Goal: Information Seeking & Learning: Check status

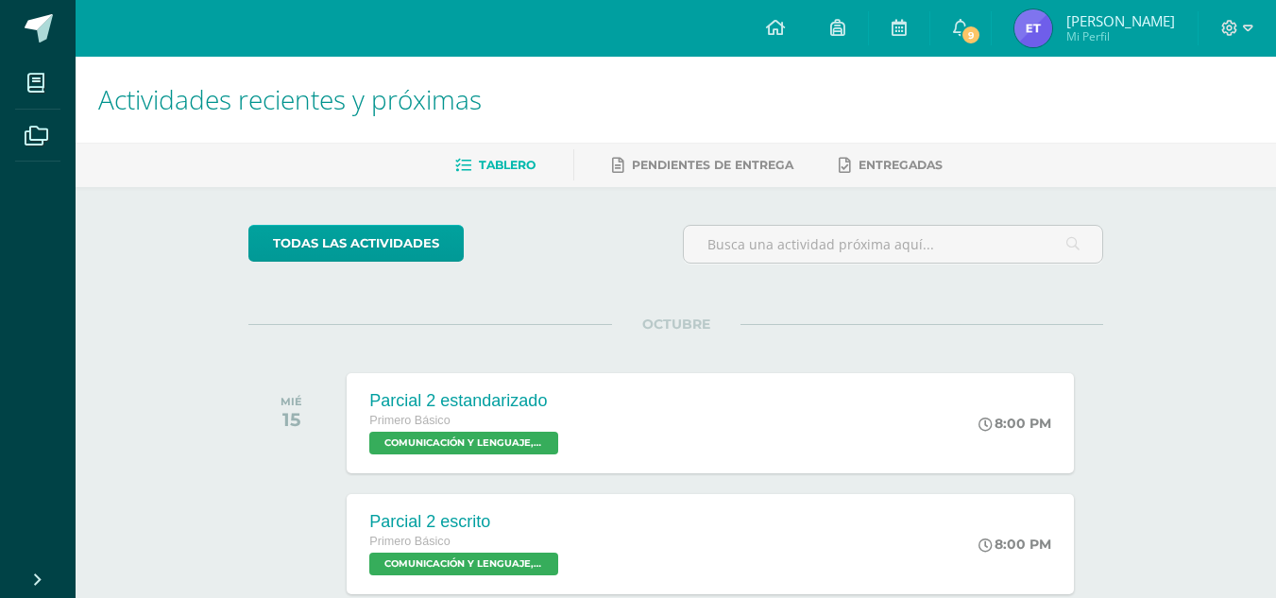
click at [1022, 36] on img at bounding box center [1033, 28] width 38 height 38
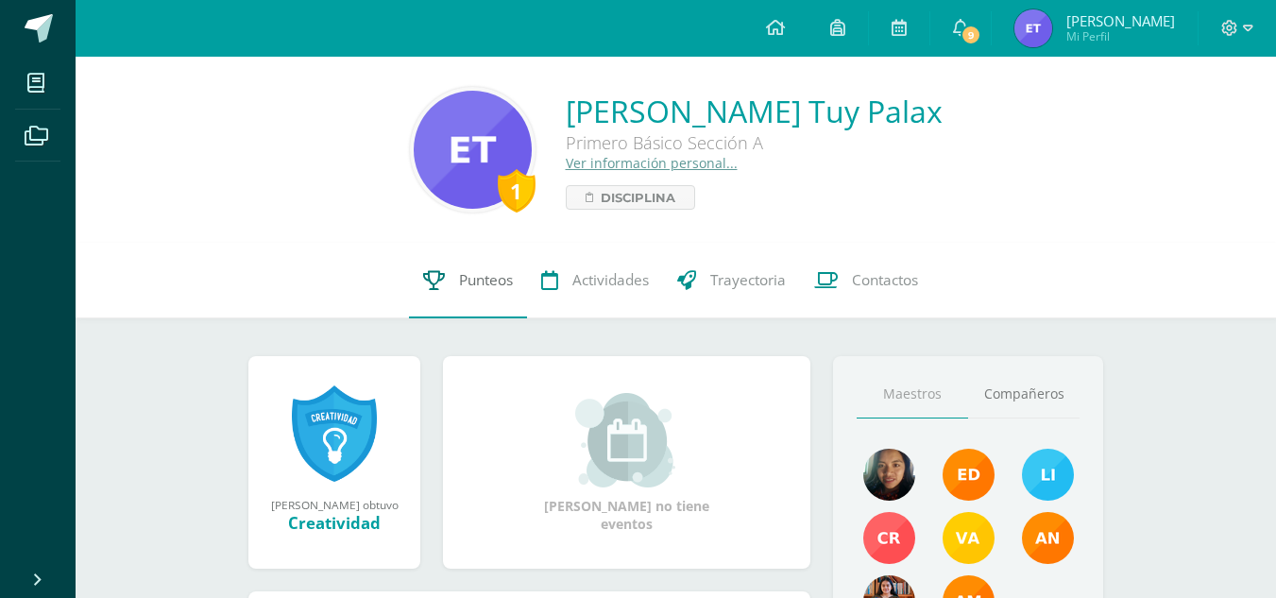
click at [514, 280] on link "Punteos" at bounding box center [468, 281] width 118 height 76
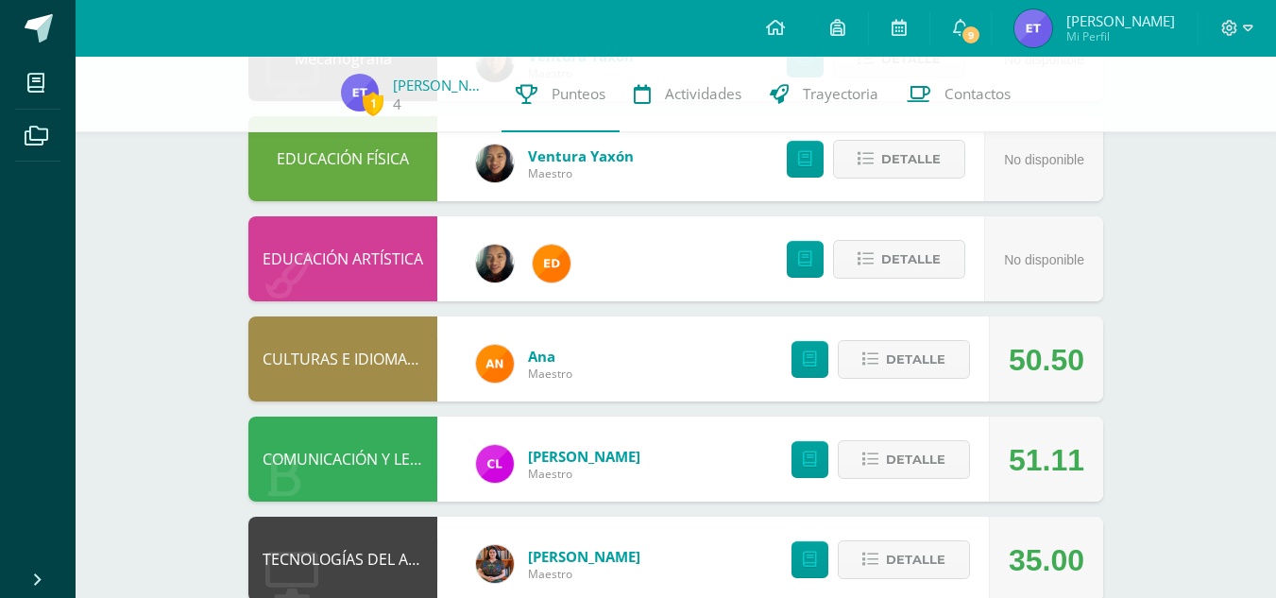
scroll to position [283, 0]
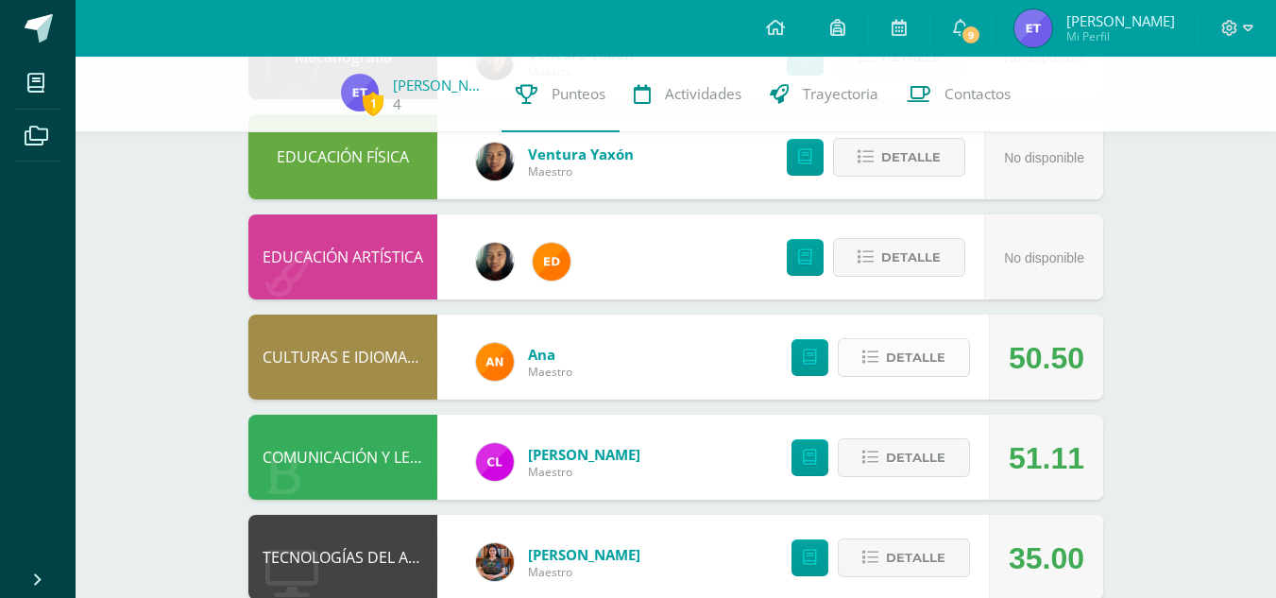
click at [865, 360] on icon at bounding box center [870, 357] width 16 height 16
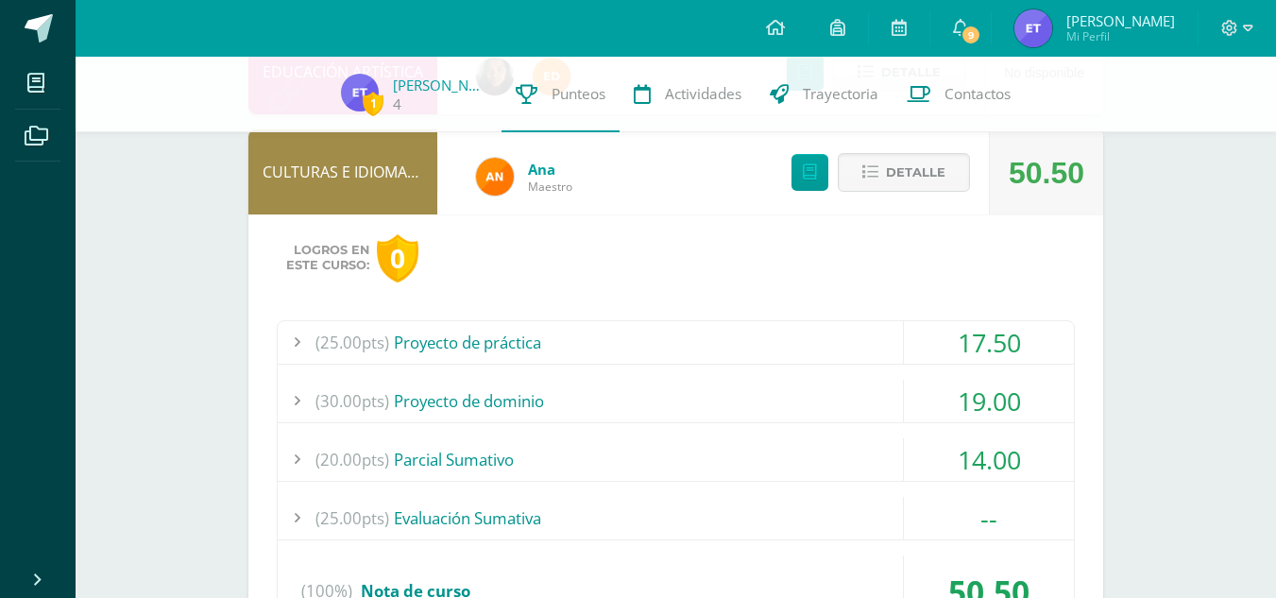
scroll to position [472, 0]
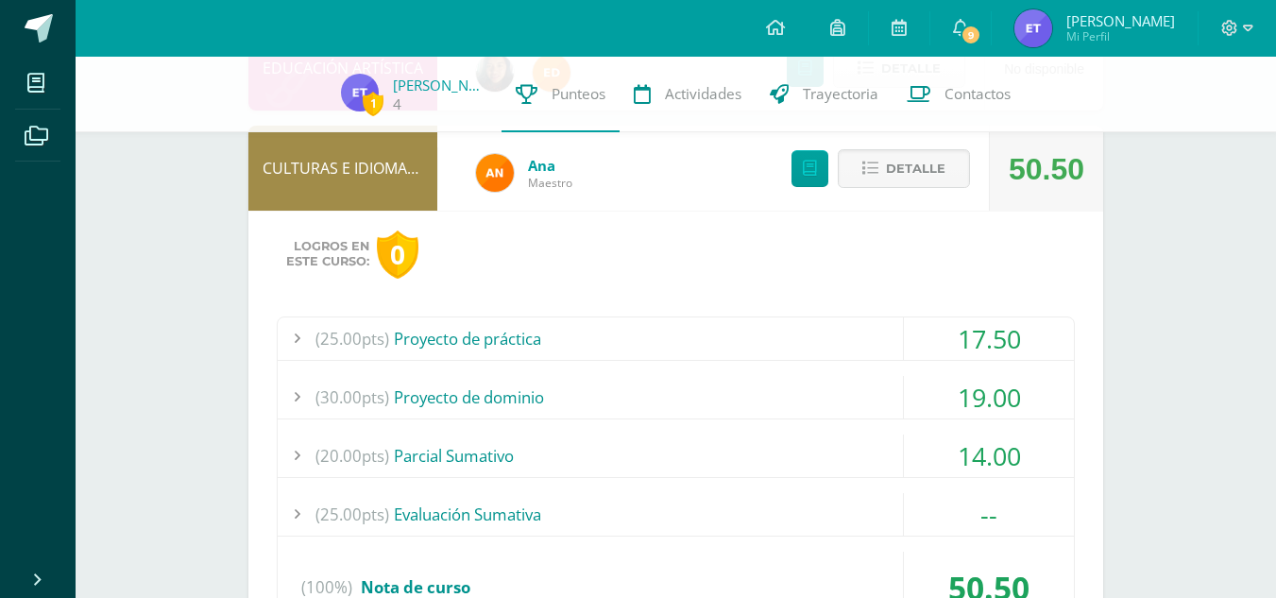
click at [331, 347] on span "(25.00pts)" at bounding box center [352, 338] width 74 height 42
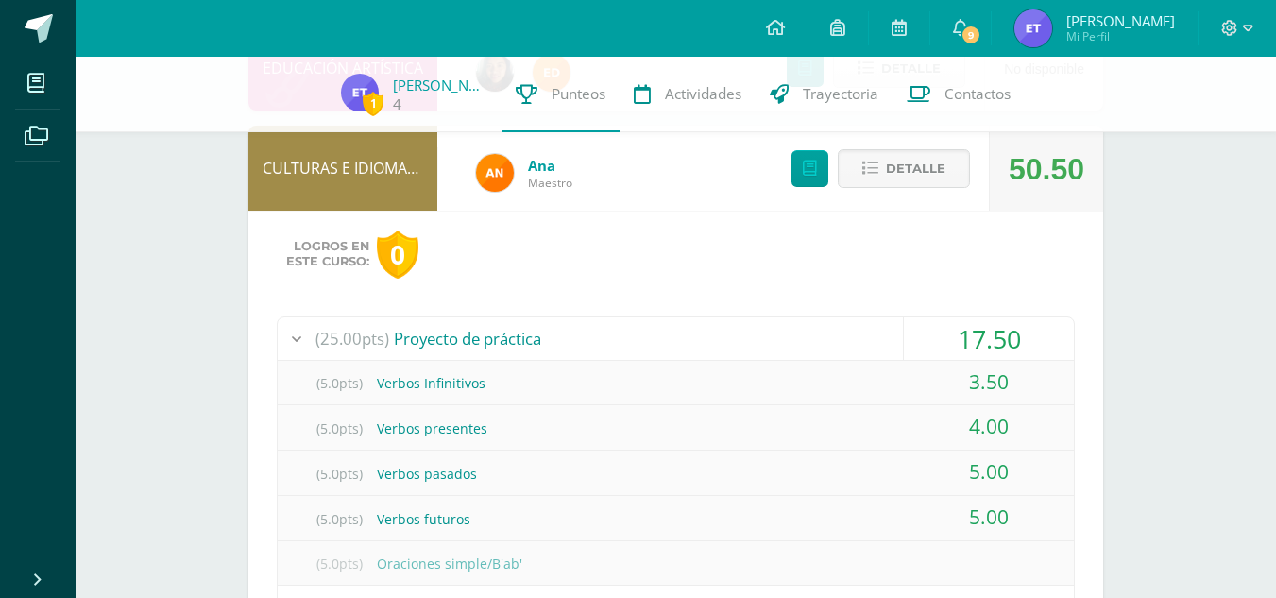
click at [331, 347] on span "(25.00pts)" at bounding box center [352, 338] width 74 height 42
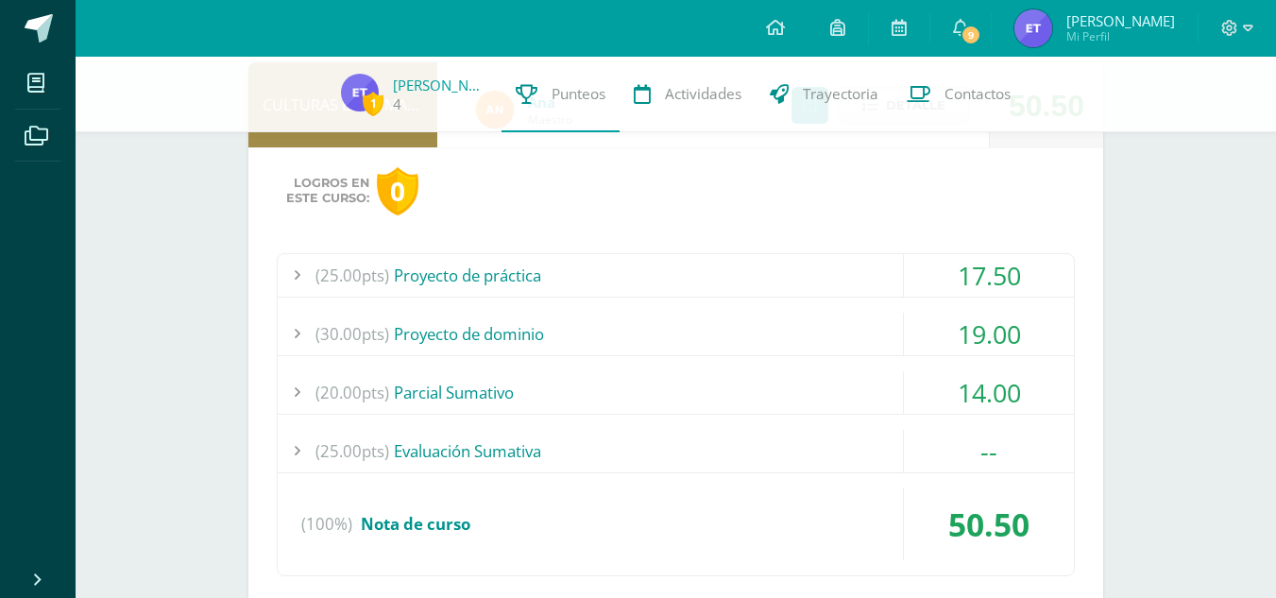
scroll to position [566, 0]
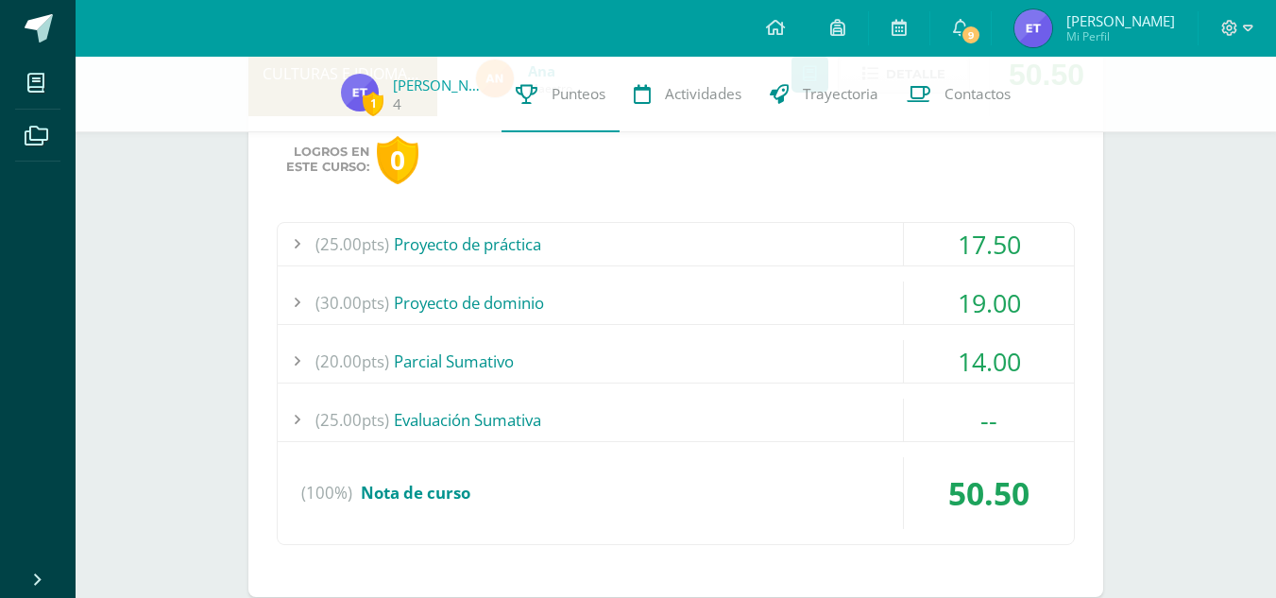
click at [328, 315] on span "(30.00pts)" at bounding box center [352, 302] width 74 height 42
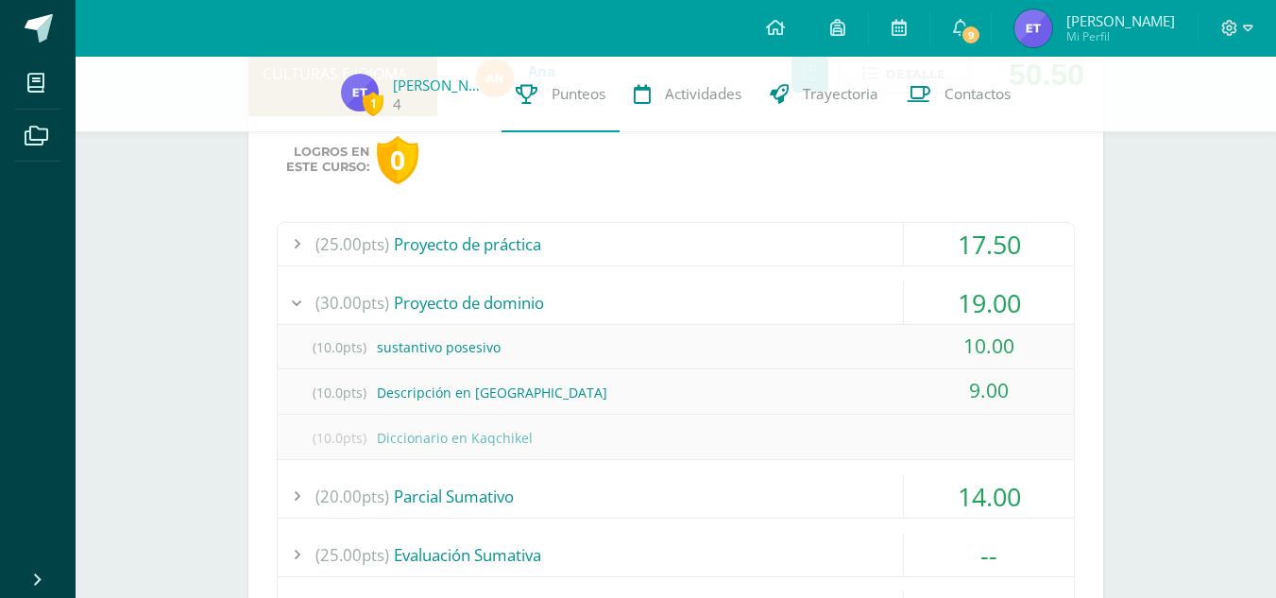
click at [328, 315] on span "(30.00pts)" at bounding box center [352, 302] width 74 height 42
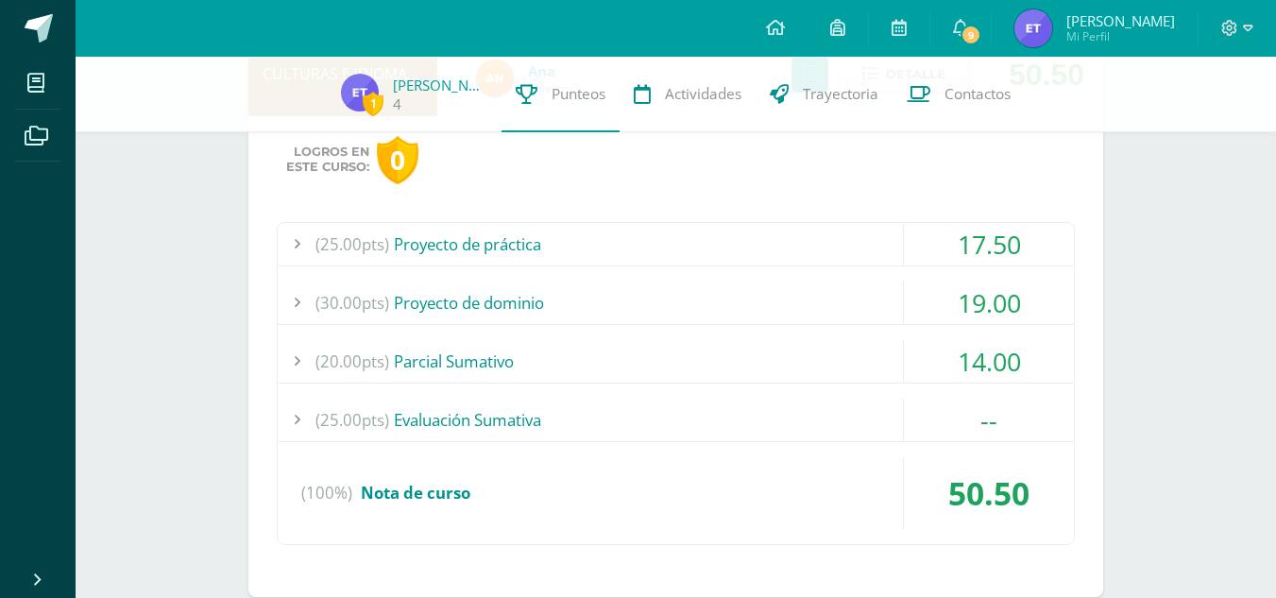
click at [324, 368] on span "(20.00pts)" at bounding box center [352, 361] width 74 height 42
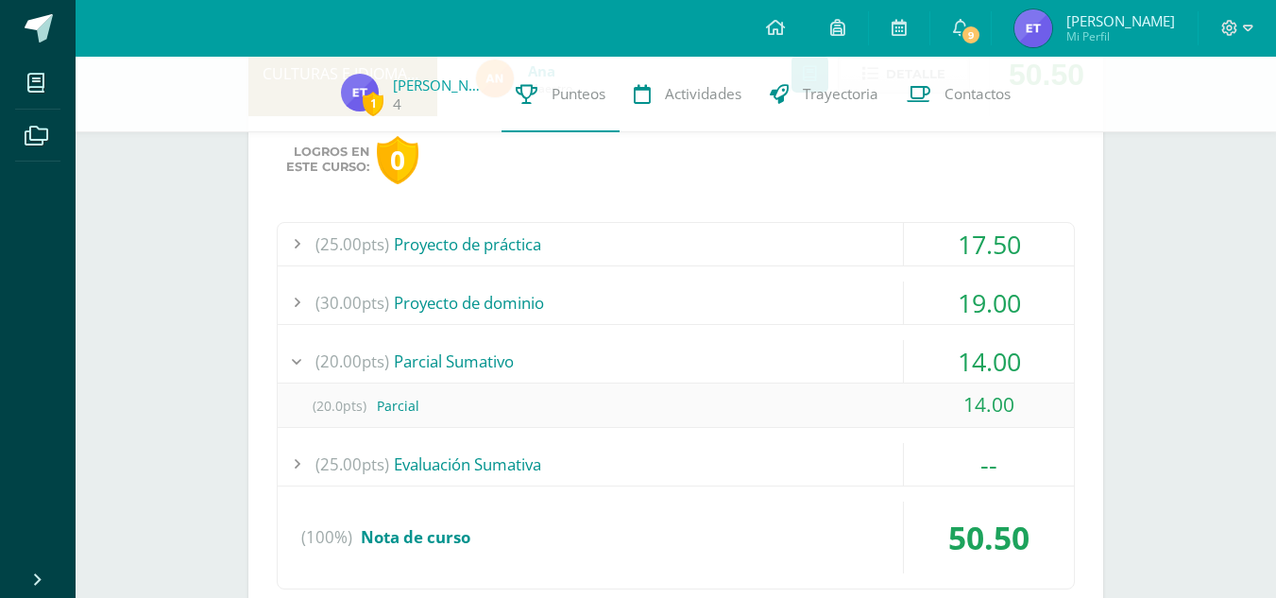
click at [323, 368] on span "(20.00pts)" at bounding box center [352, 361] width 74 height 42
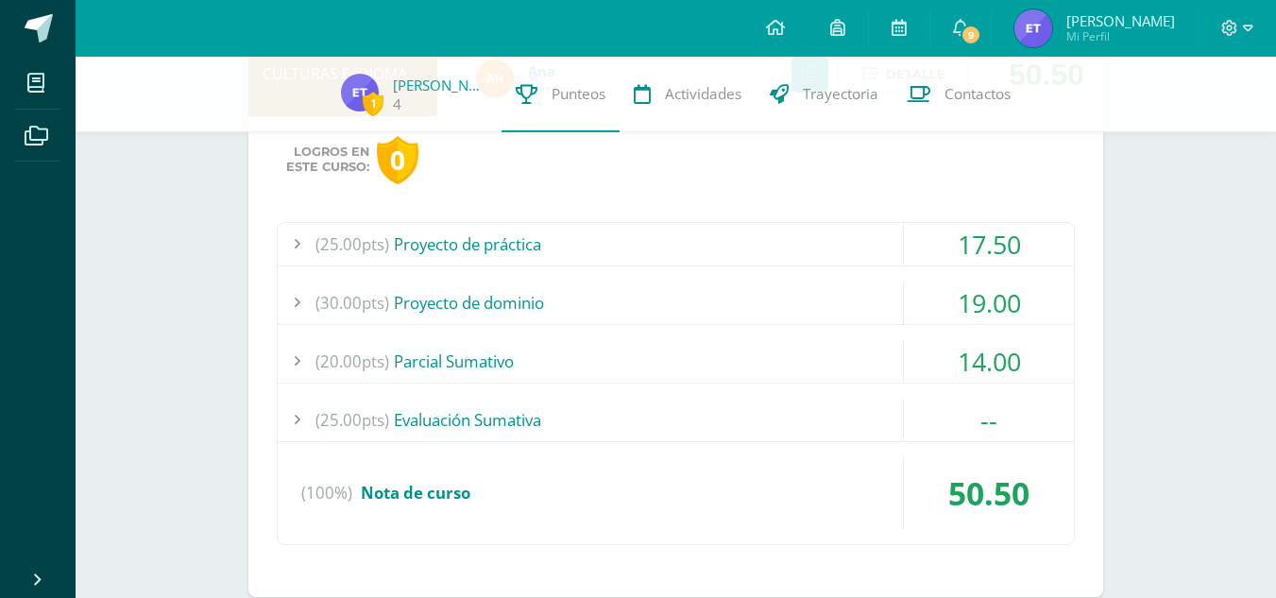
click at [323, 414] on span "(25.00pts)" at bounding box center [352, 419] width 74 height 42
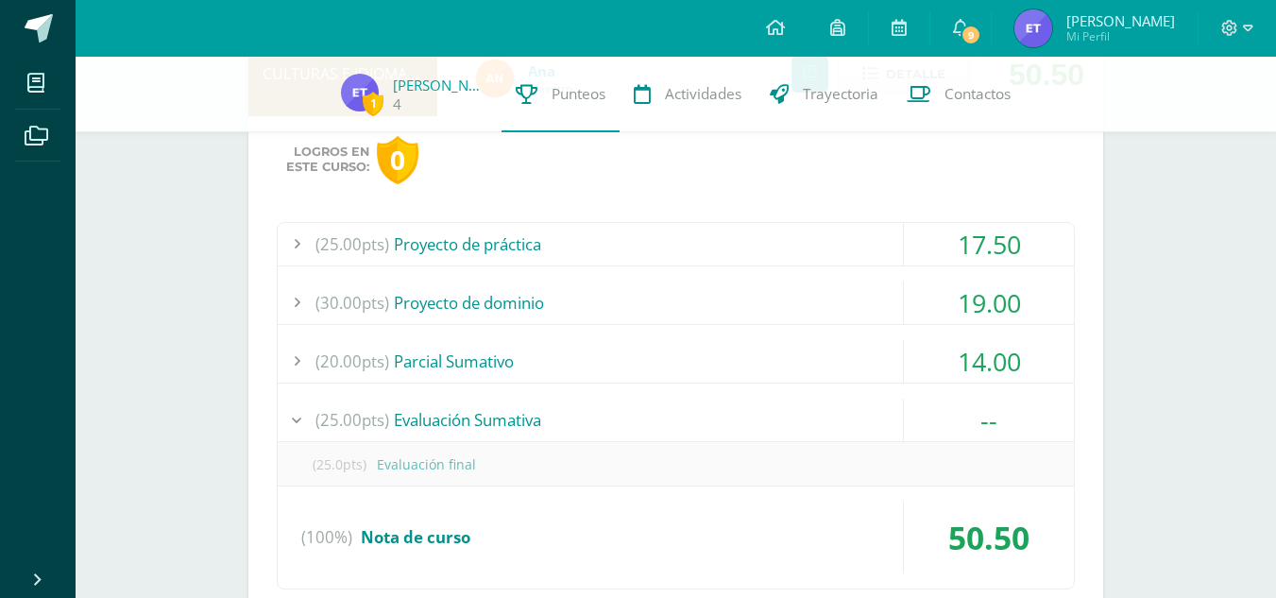
click at [323, 414] on span "(25.00pts)" at bounding box center [352, 419] width 74 height 42
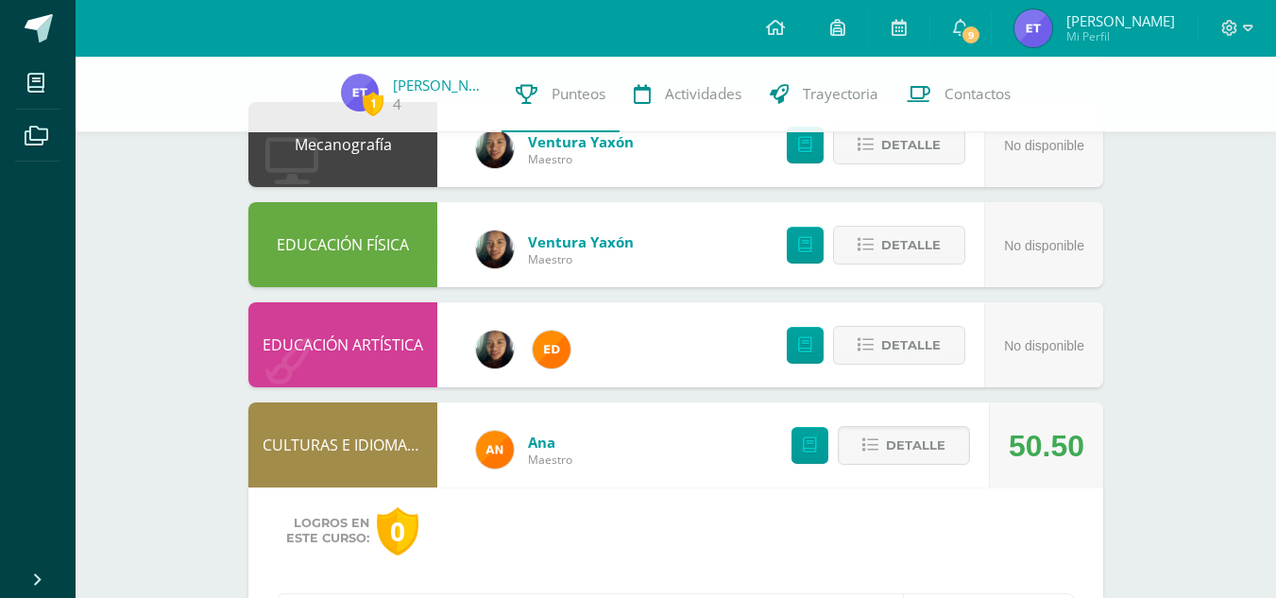
scroll to position [189, 0]
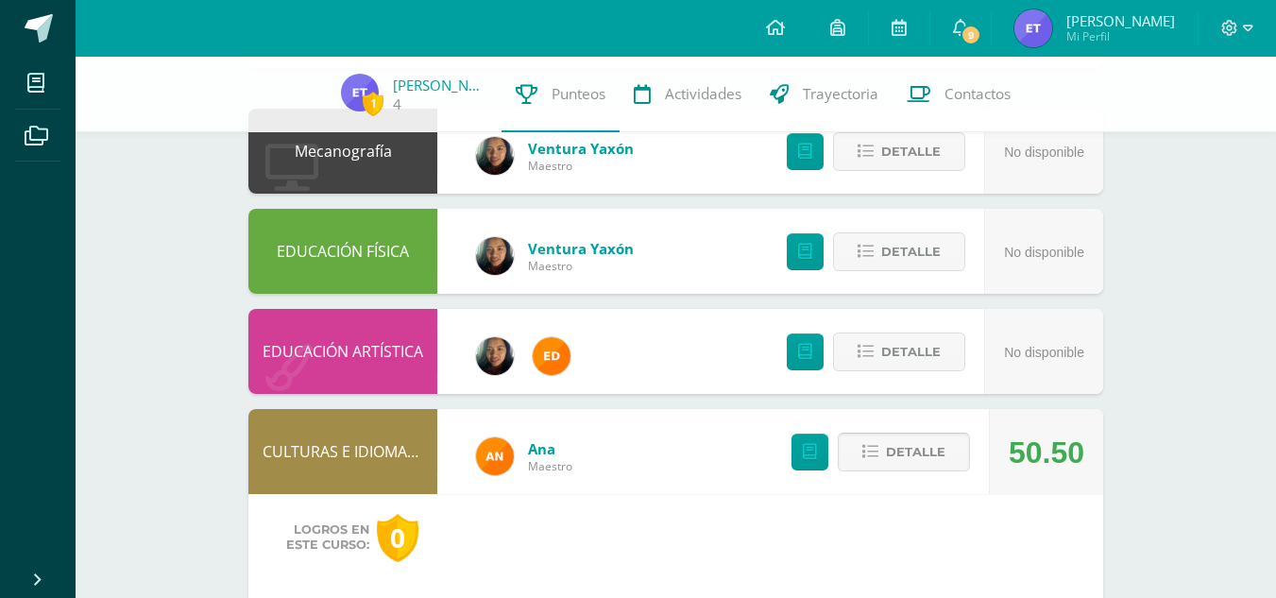
click at [859, 460] on button "Detalle" at bounding box center [903, 451] width 132 height 39
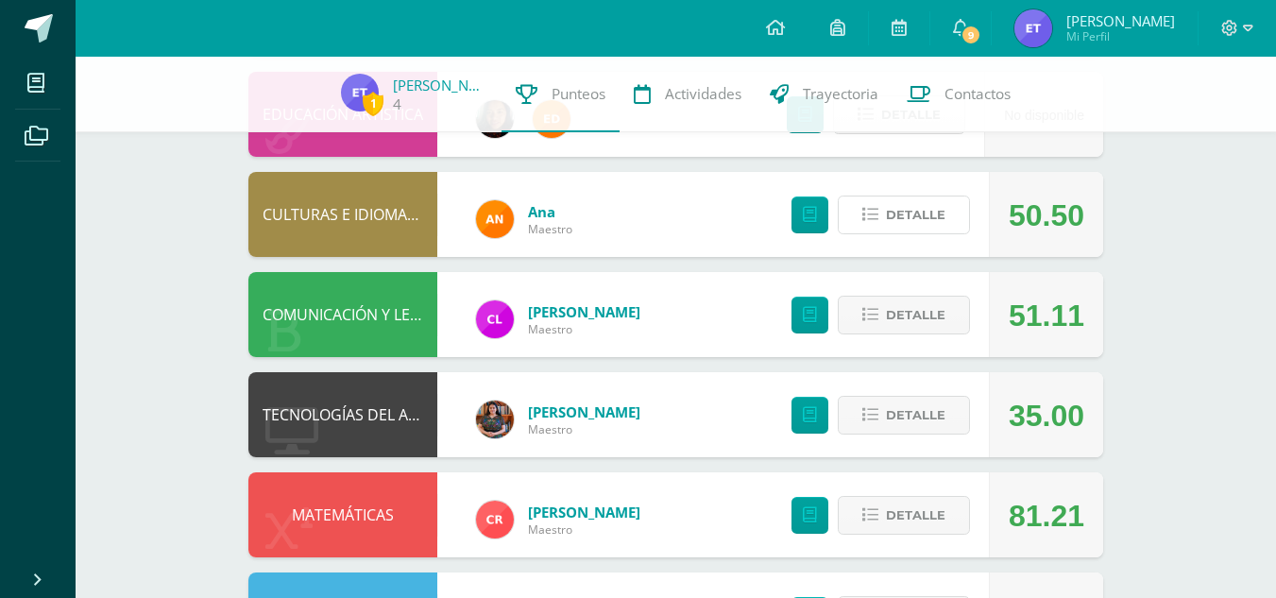
scroll to position [472, 0]
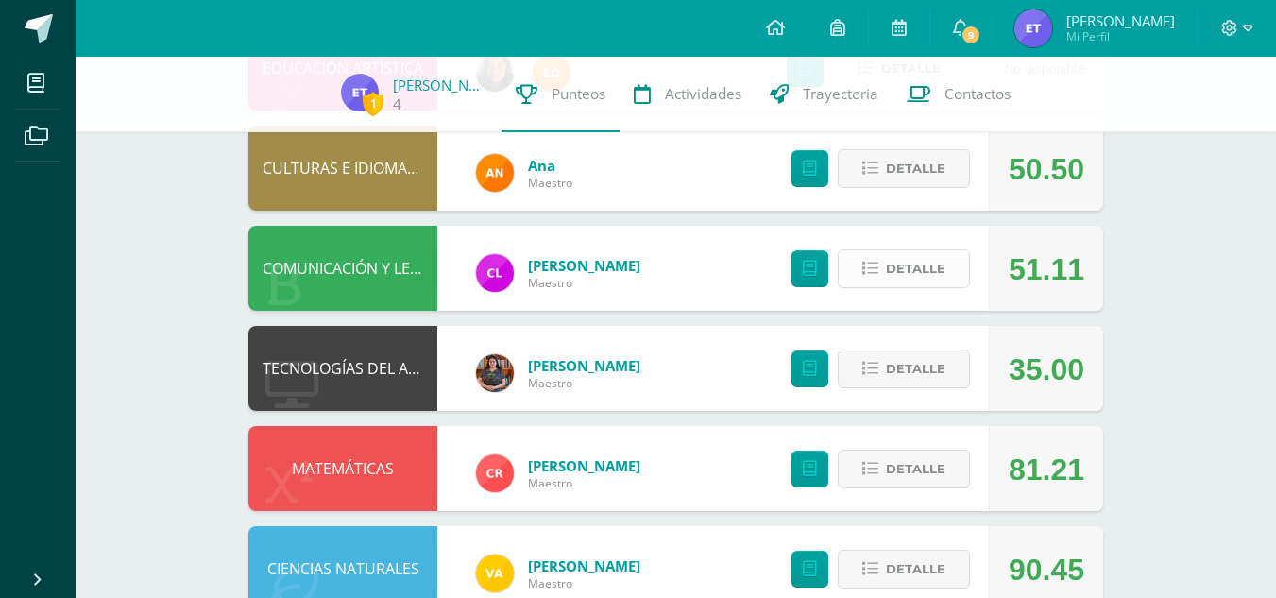
click at [854, 273] on button "Detalle" at bounding box center [903, 268] width 132 height 39
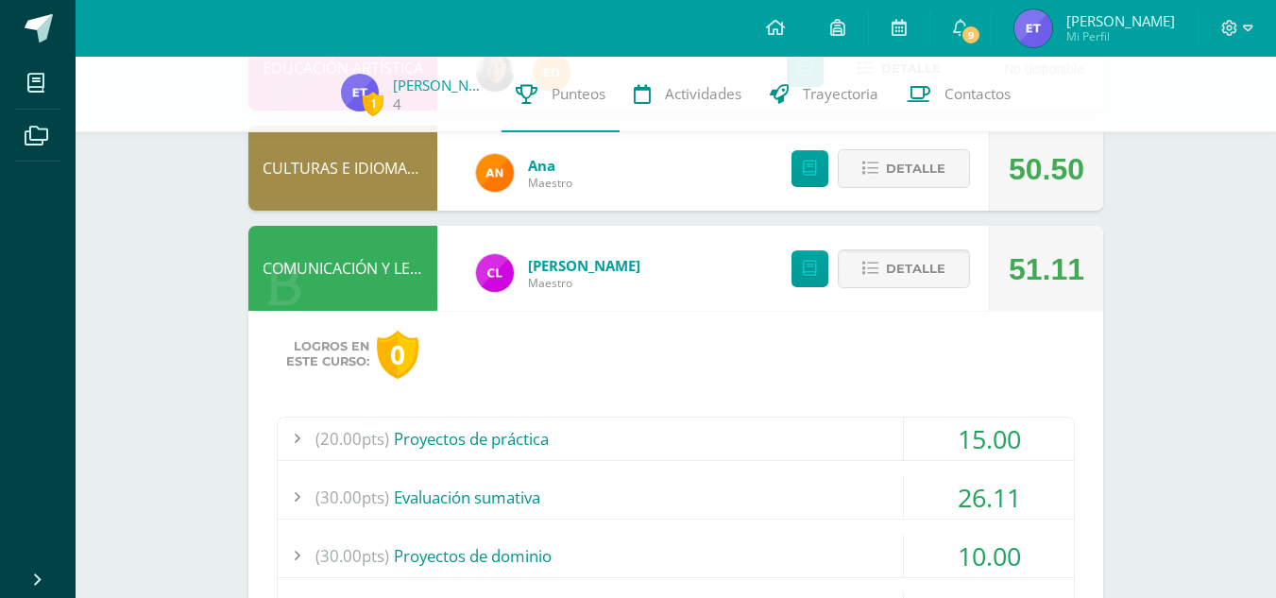
click at [777, 449] on div "(20.00pts) Proyectos de práctica" at bounding box center [676, 438] width 796 height 42
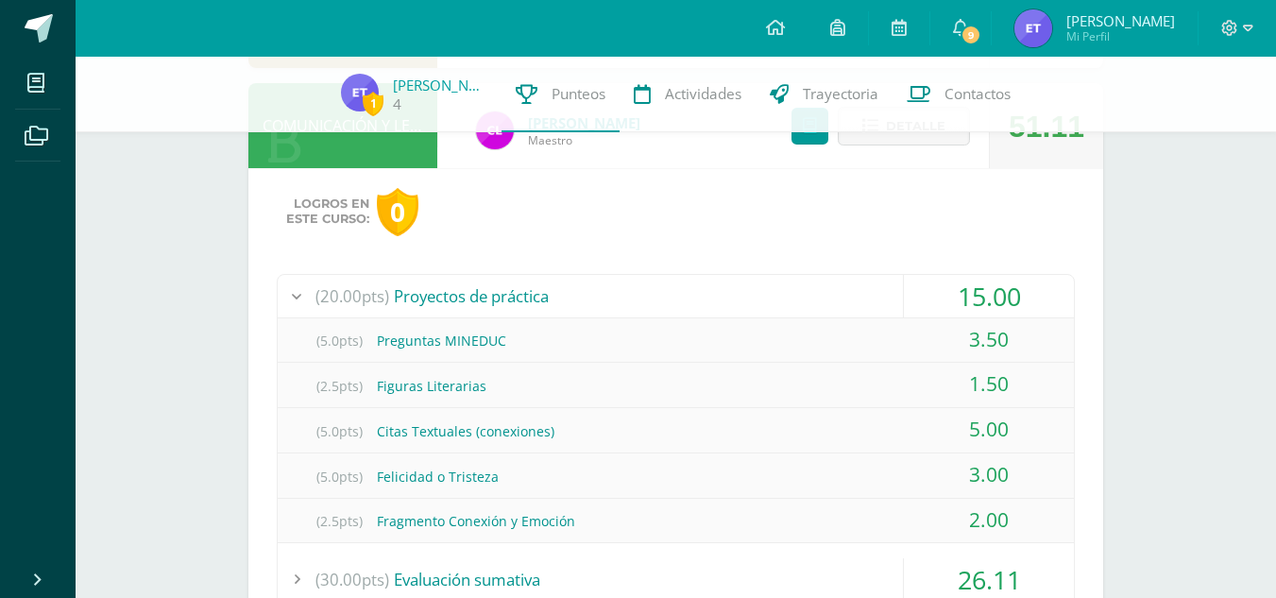
scroll to position [661, 0]
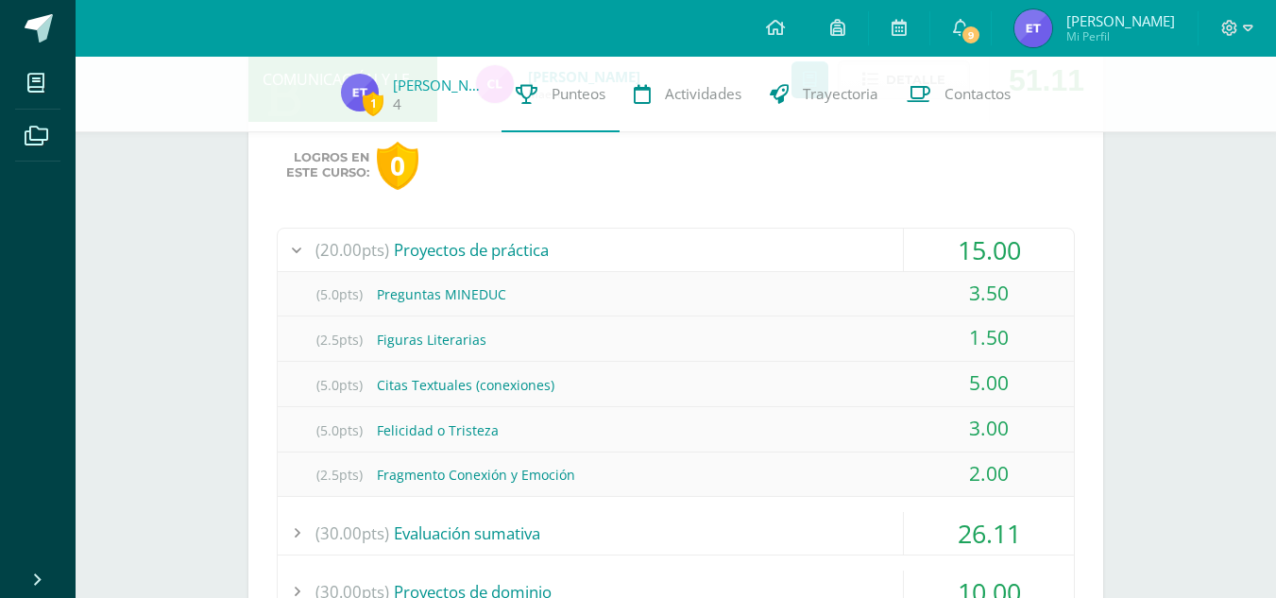
click at [794, 242] on div "(20.00pts) Proyectos de práctica" at bounding box center [676, 249] width 796 height 42
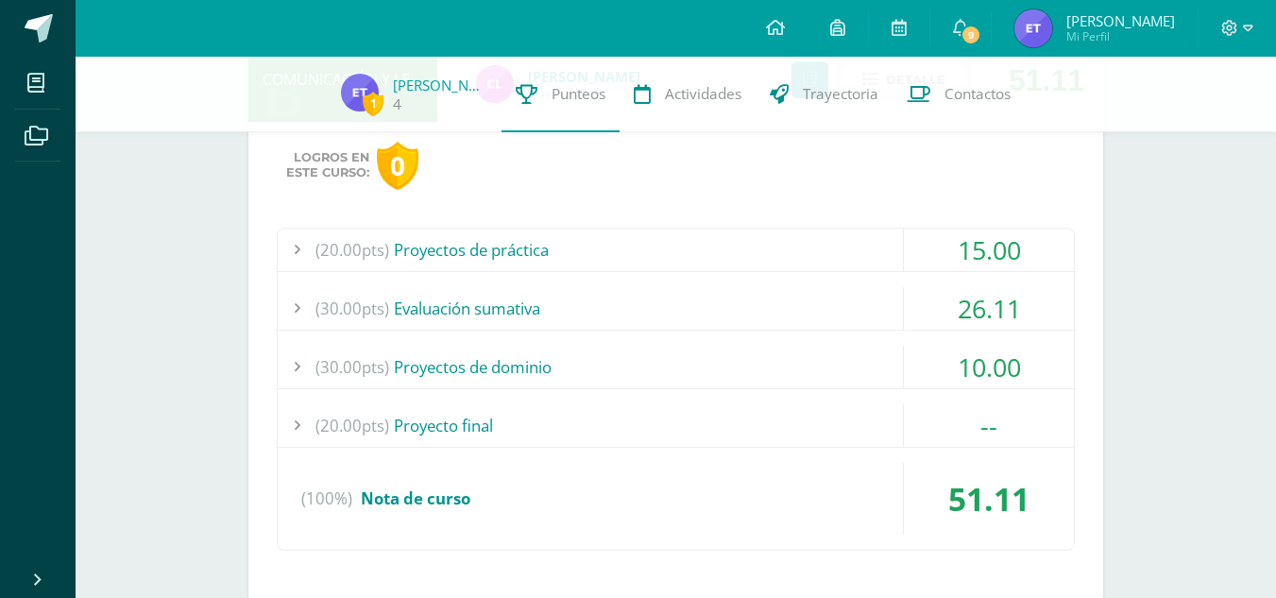
click at [738, 304] on div "(30.00pts) Evaluación sumativa" at bounding box center [676, 308] width 796 height 42
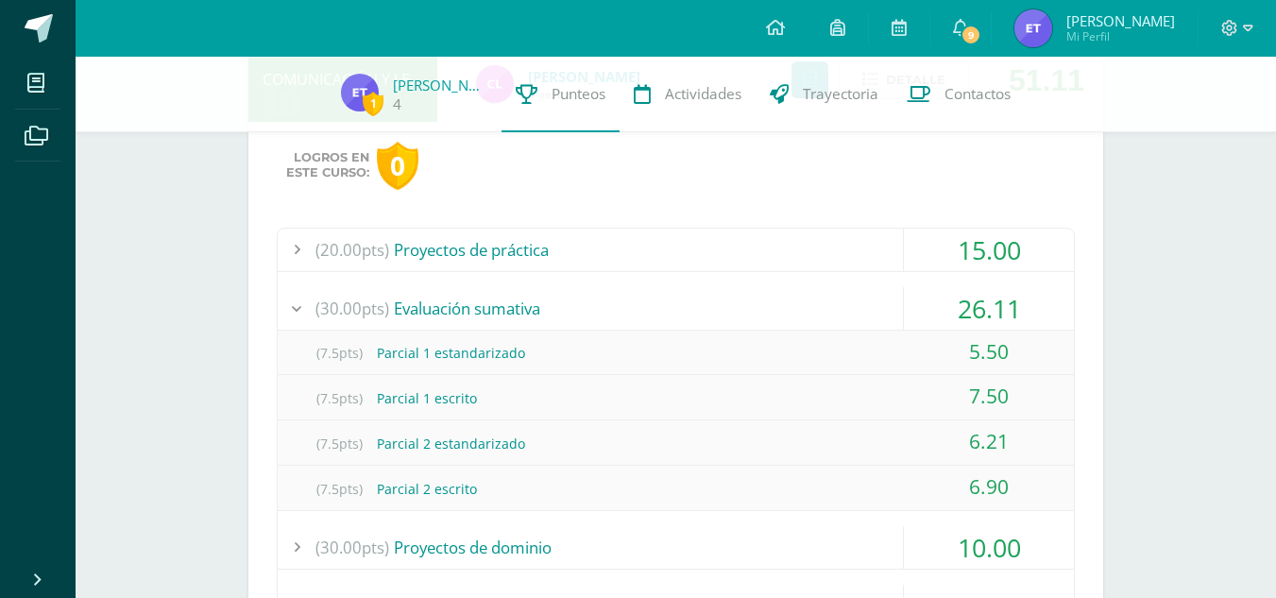
click at [738, 304] on div "(30.00pts) Evaluación sumativa" at bounding box center [676, 308] width 796 height 42
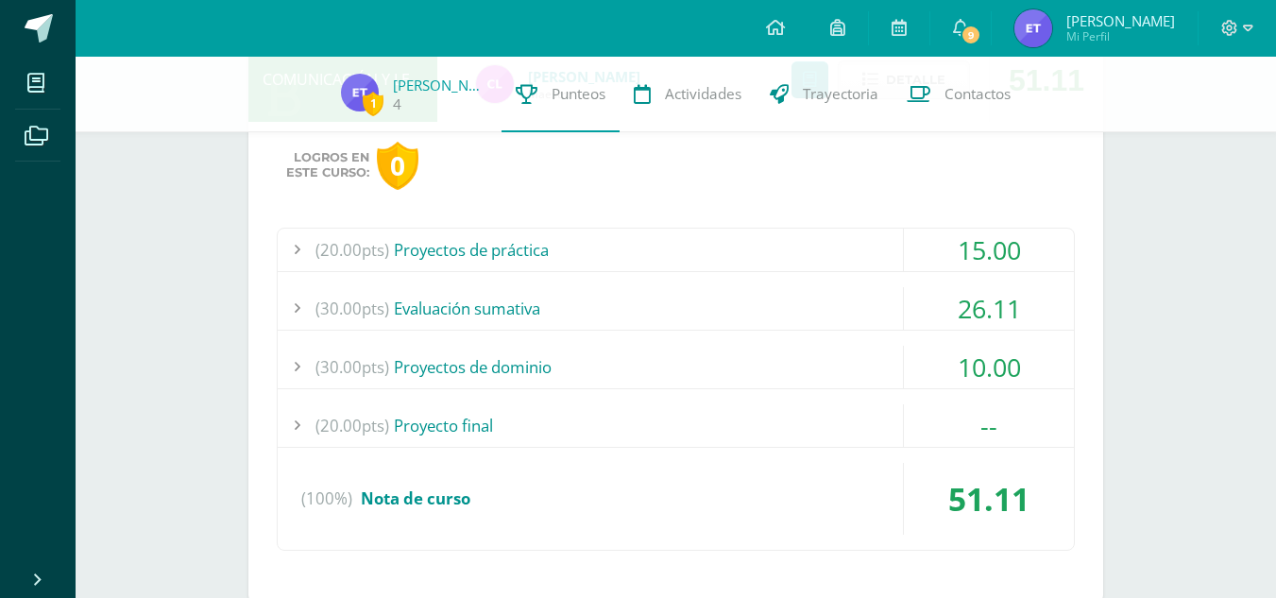
scroll to position [755, 0]
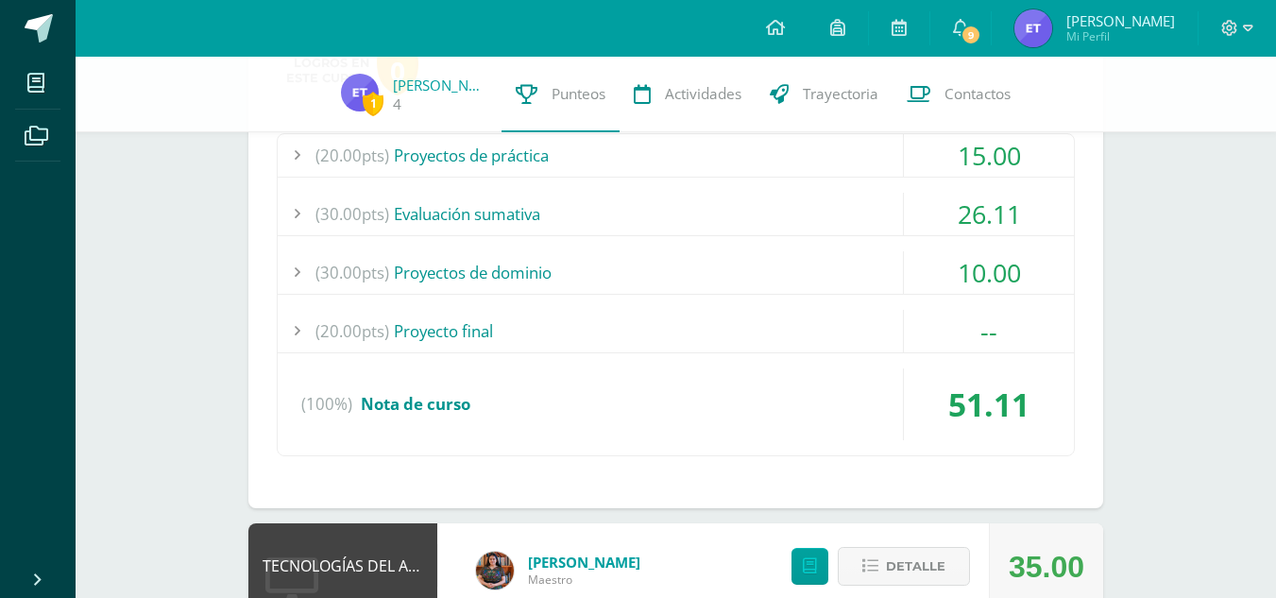
click at [757, 268] on div "(30.00pts) Proyectos de dominio" at bounding box center [676, 272] width 796 height 42
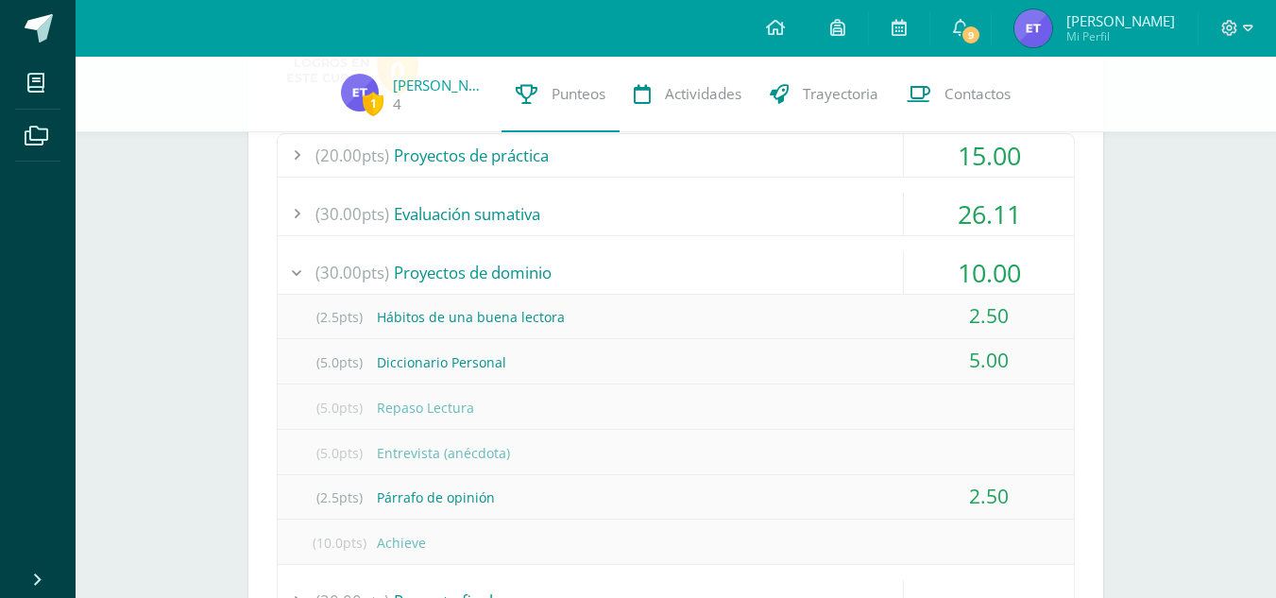
click at [757, 268] on div "(30.00pts) Proyectos de dominio" at bounding box center [676, 272] width 796 height 42
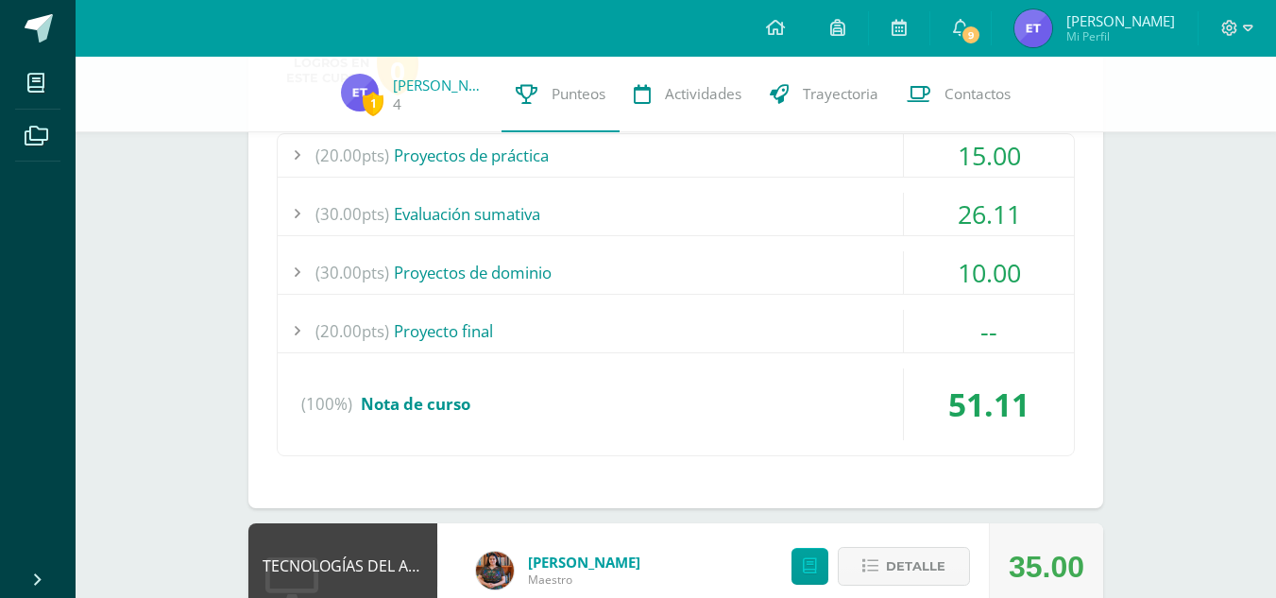
click at [757, 268] on div "(30.00pts) Proyectos de dominio" at bounding box center [676, 272] width 796 height 42
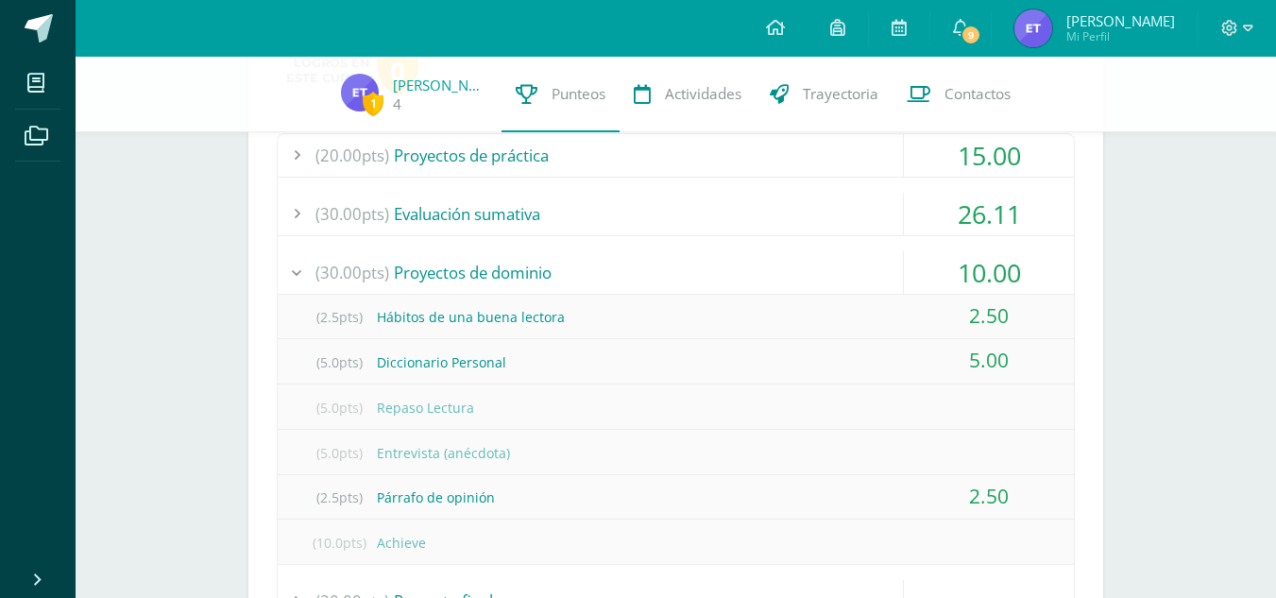
click at [757, 268] on div "(30.00pts) Proyectos de dominio" at bounding box center [676, 272] width 796 height 42
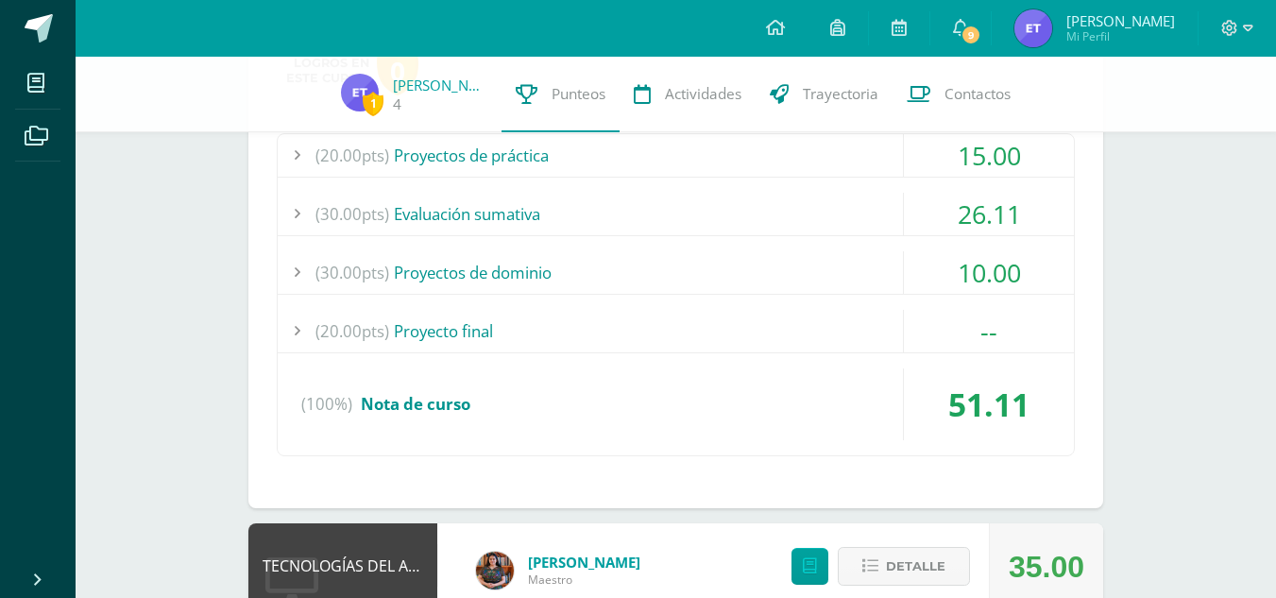
click at [718, 337] on div "(20.00pts) Proyecto final" at bounding box center [676, 331] width 796 height 42
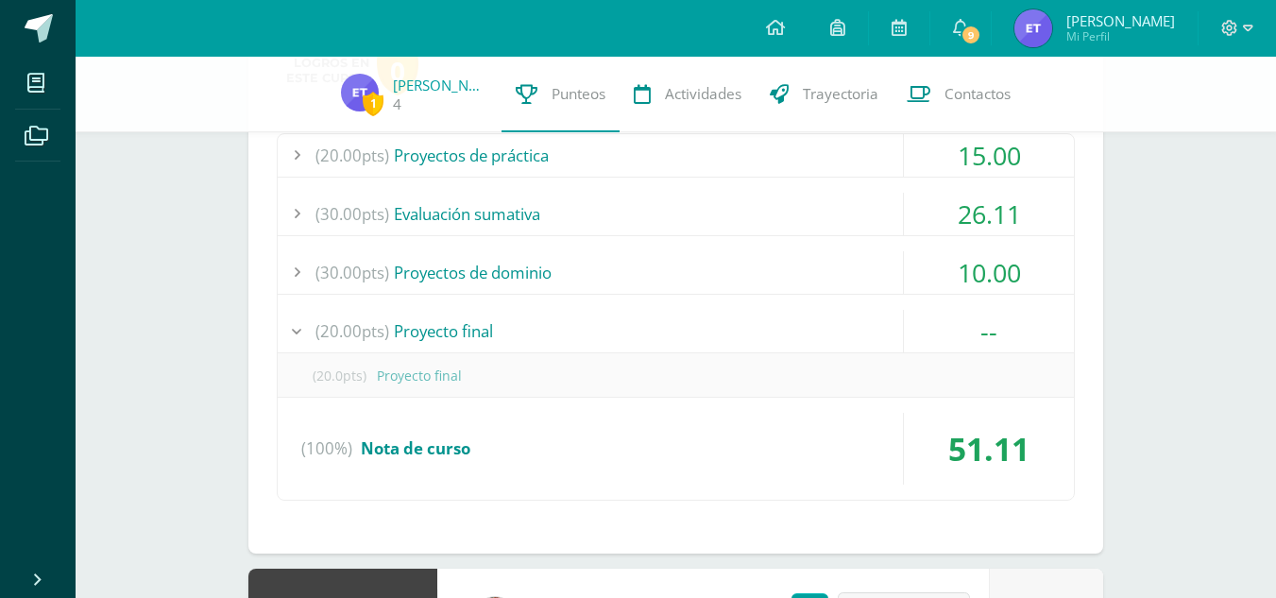
click at [718, 337] on div "(20.00pts) Proyecto final" at bounding box center [676, 331] width 796 height 42
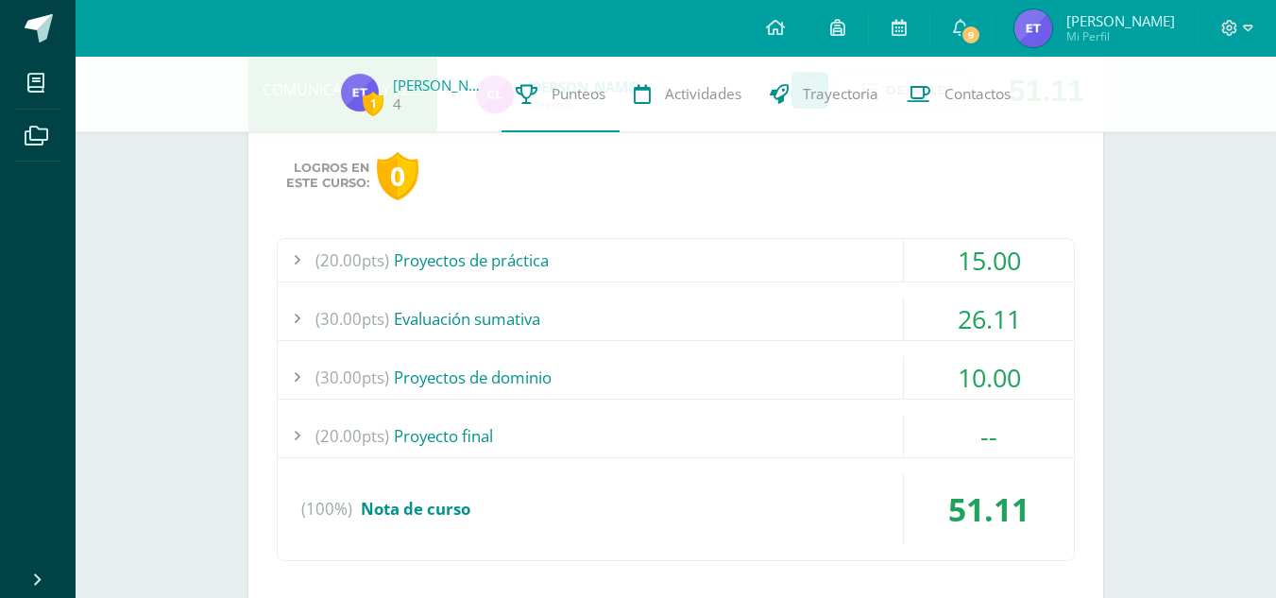
scroll to position [472, 0]
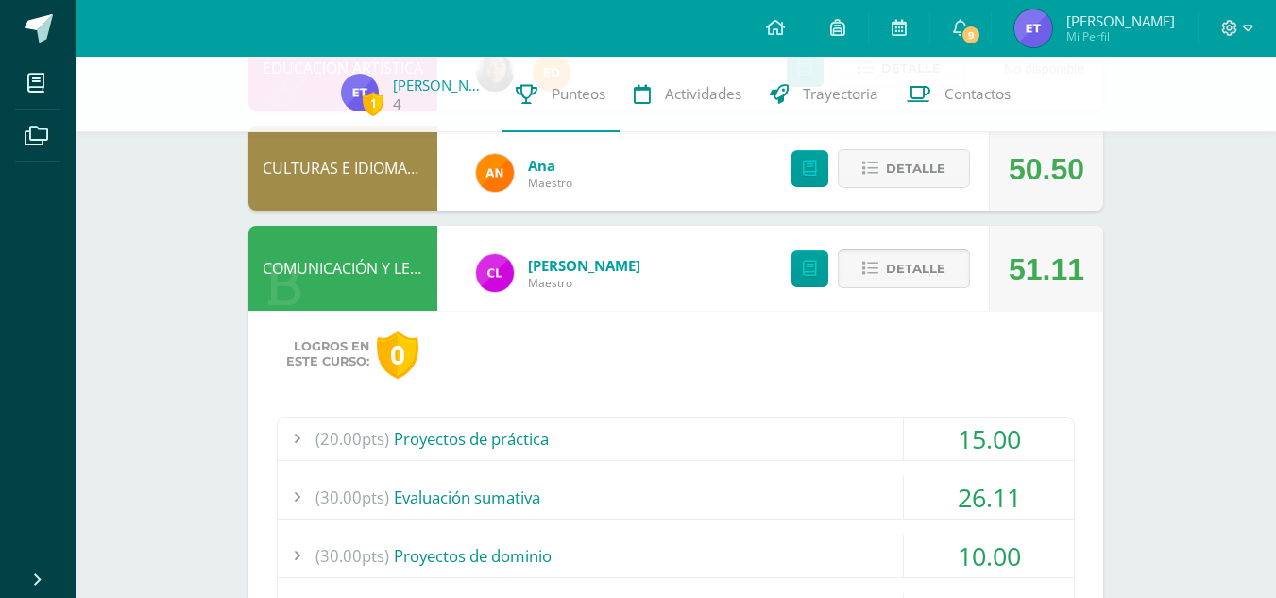
click at [885, 264] on button "Detalle" at bounding box center [903, 268] width 132 height 39
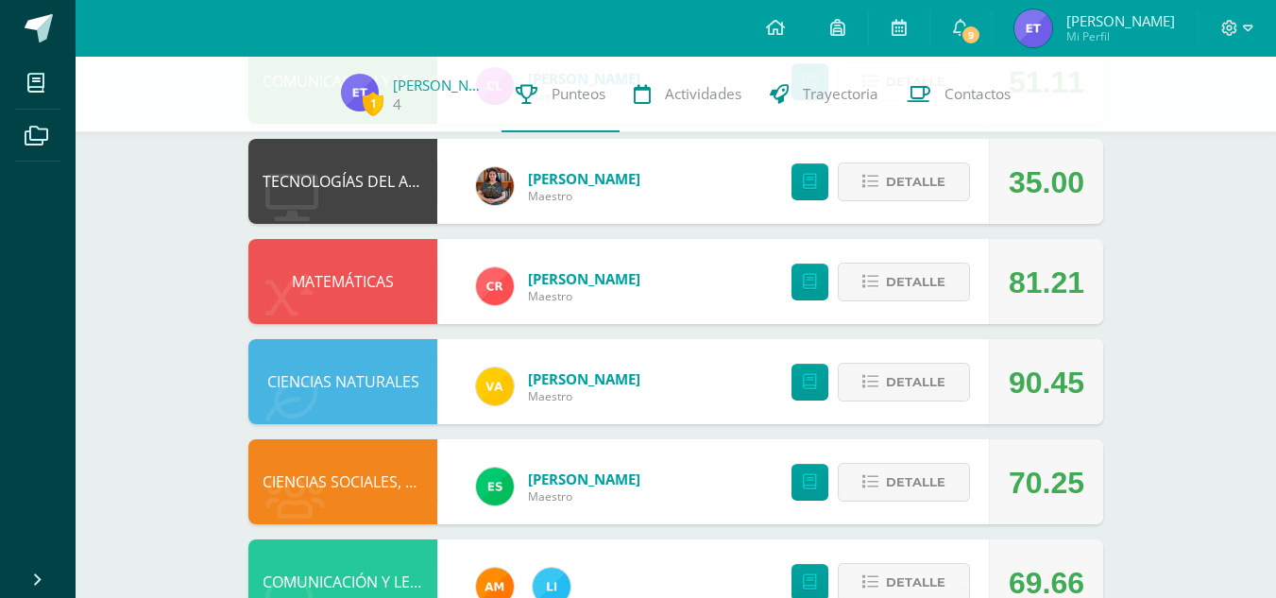
scroll to position [661, 0]
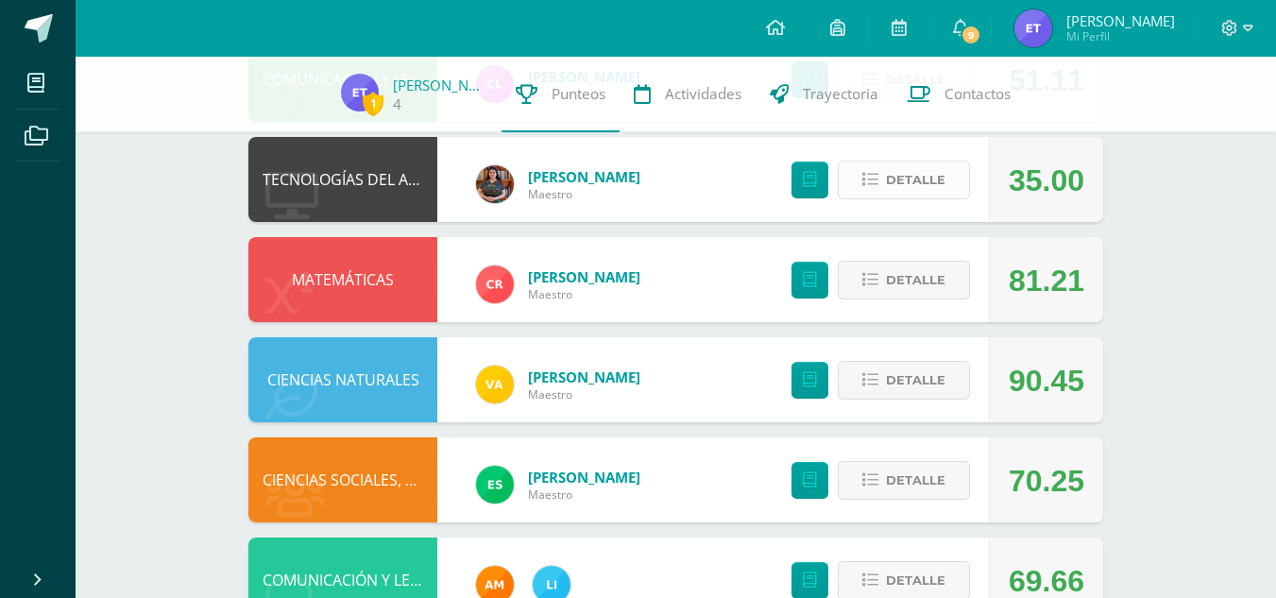
click at [871, 179] on icon at bounding box center [870, 180] width 16 height 16
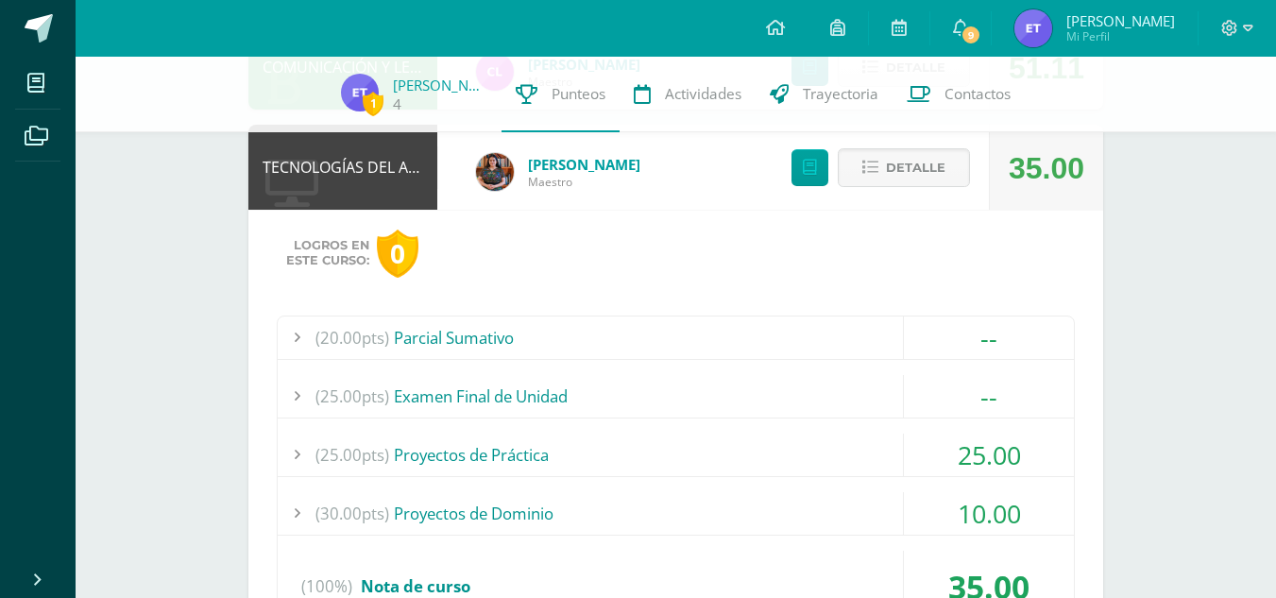
scroll to position [755, 0]
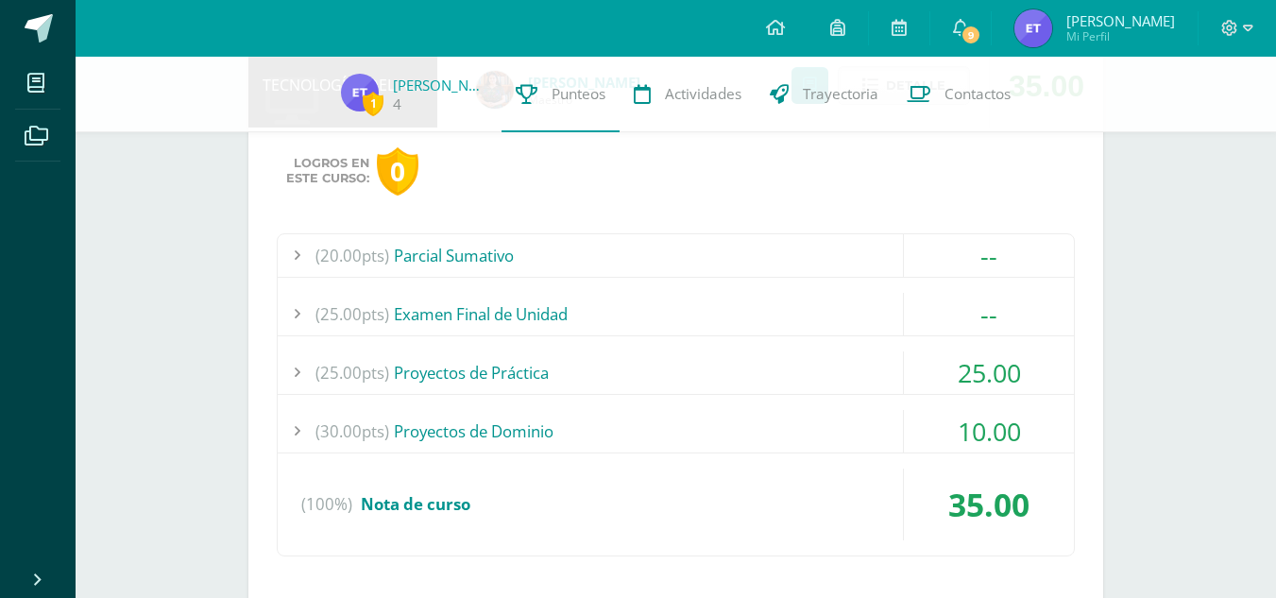
click at [709, 383] on div "(25.00pts) Proyectos de Práctica" at bounding box center [676, 372] width 796 height 42
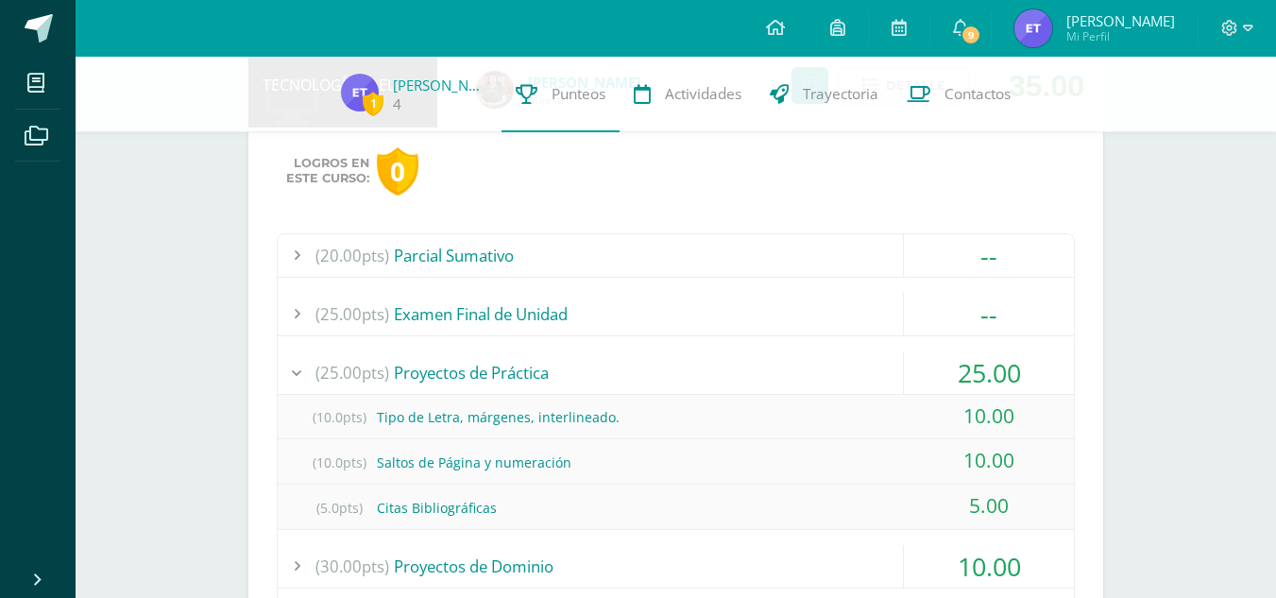
click at [717, 372] on div "(25.00pts) Proyectos de Práctica" at bounding box center [676, 372] width 796 height 42
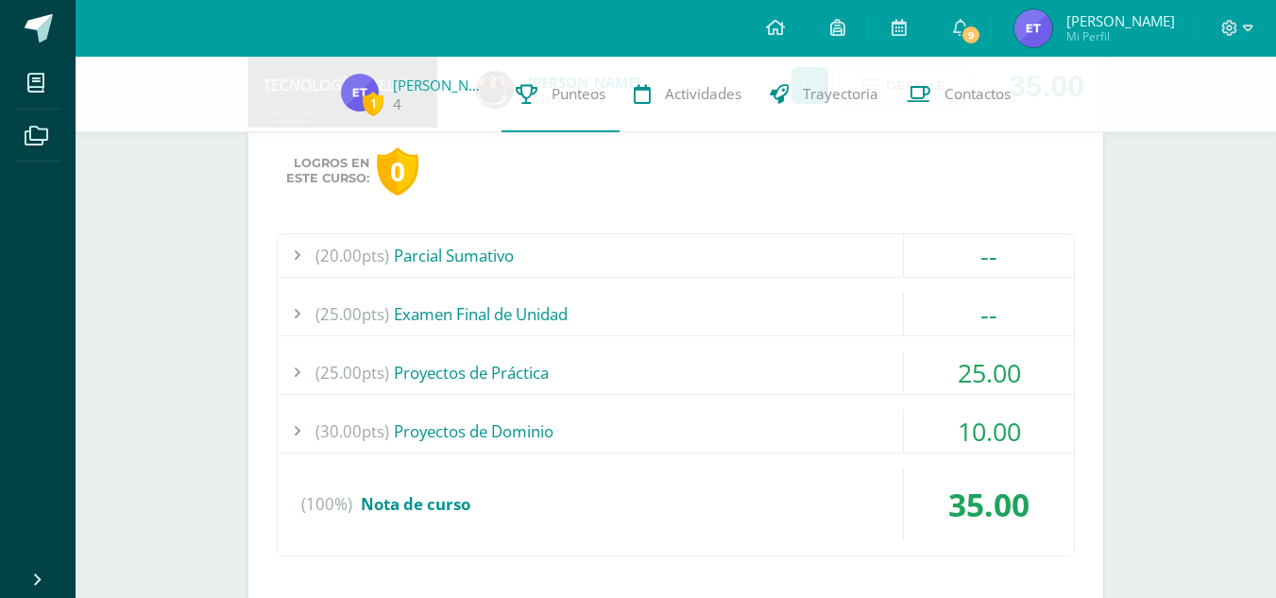
click at [703, 412] on div "(30.00pts) Proyectos de Dominio" at bounding box center [676, 431] width 796 height 42
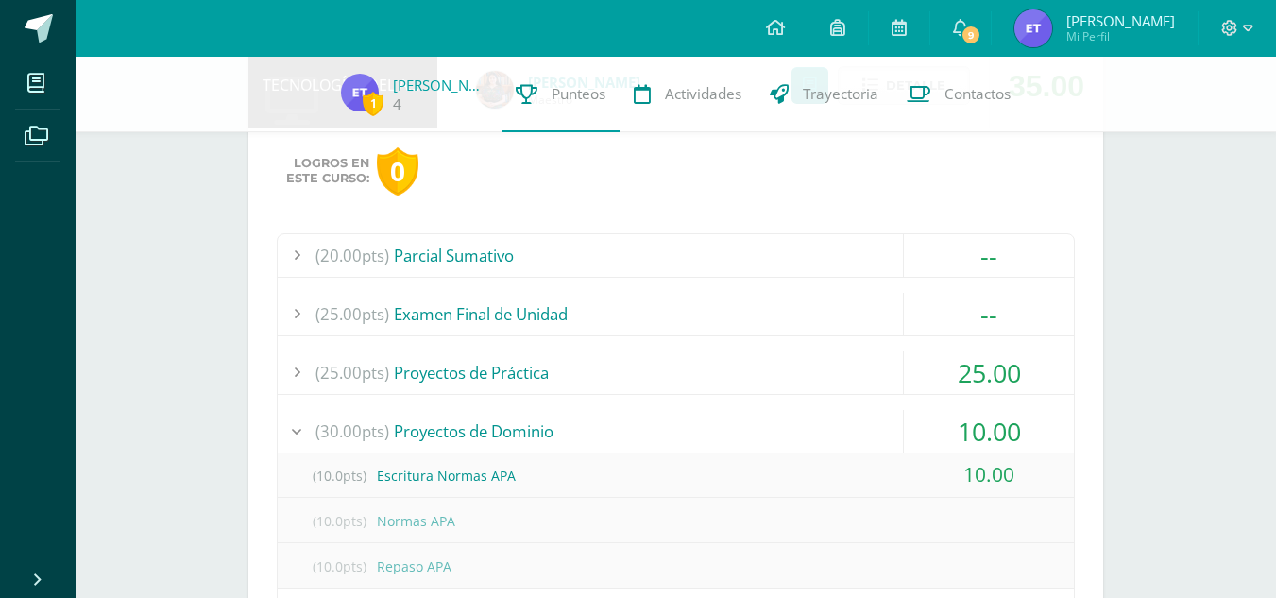
click at [703, 412] on div "(30.00pts) Proyectos de Dominio" at bounding box center [676, 431] width 796 height 42
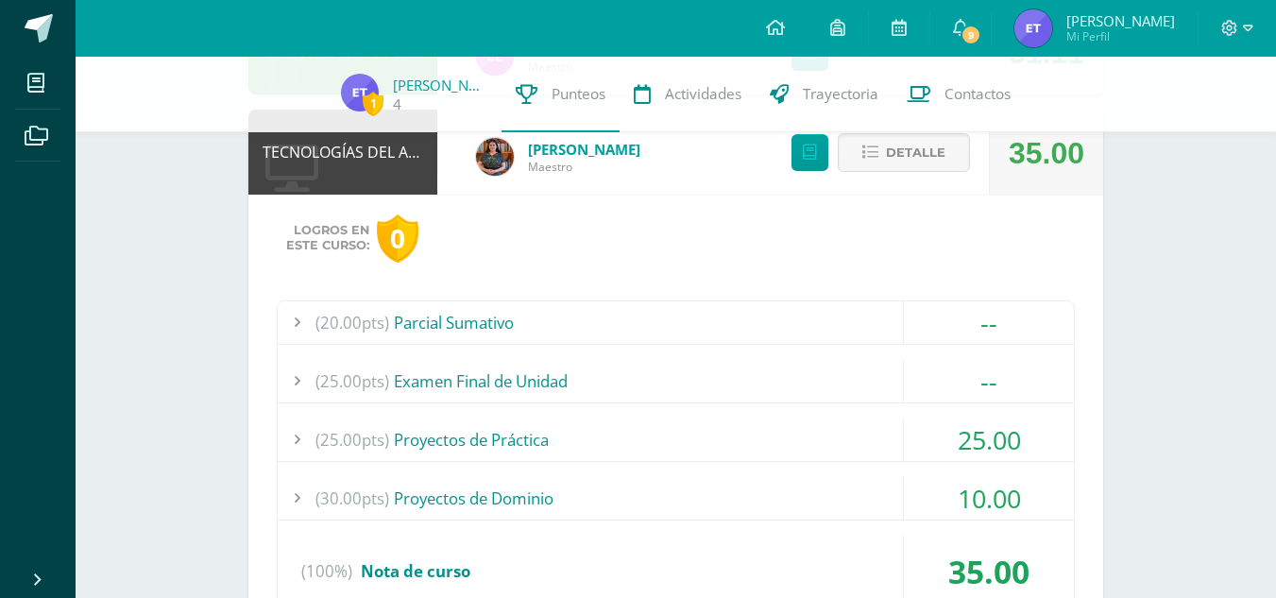
scroll to position [566, 0]
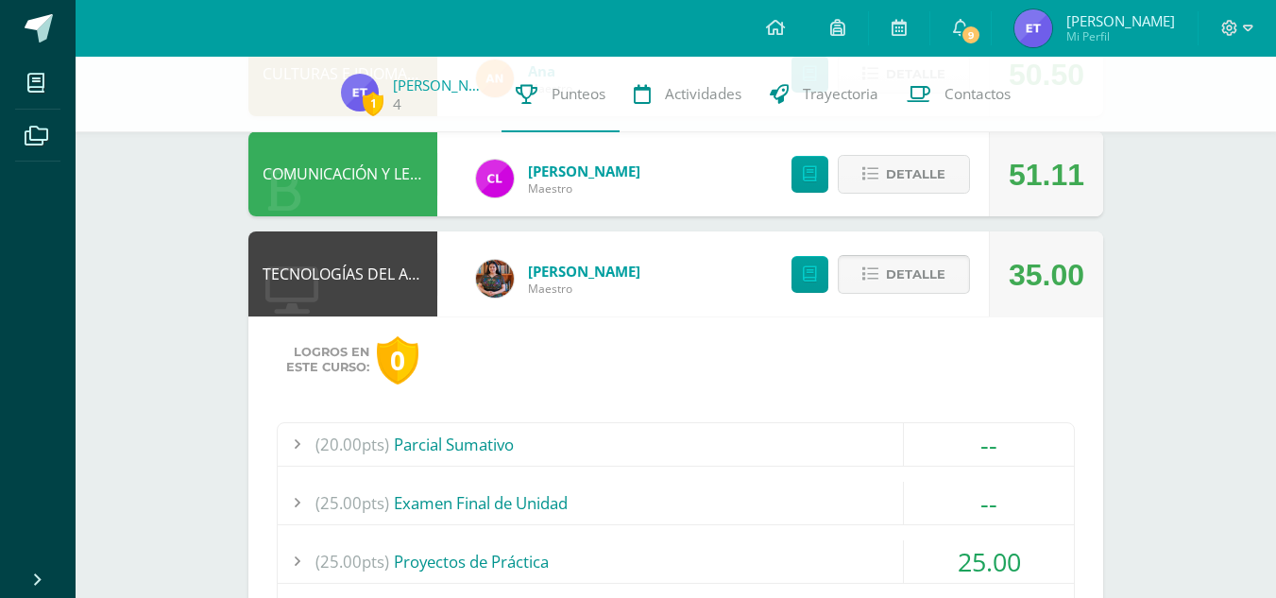
click at [860, 274] on button "Detalle" at bounding box center [903, 274] width 132 height 39
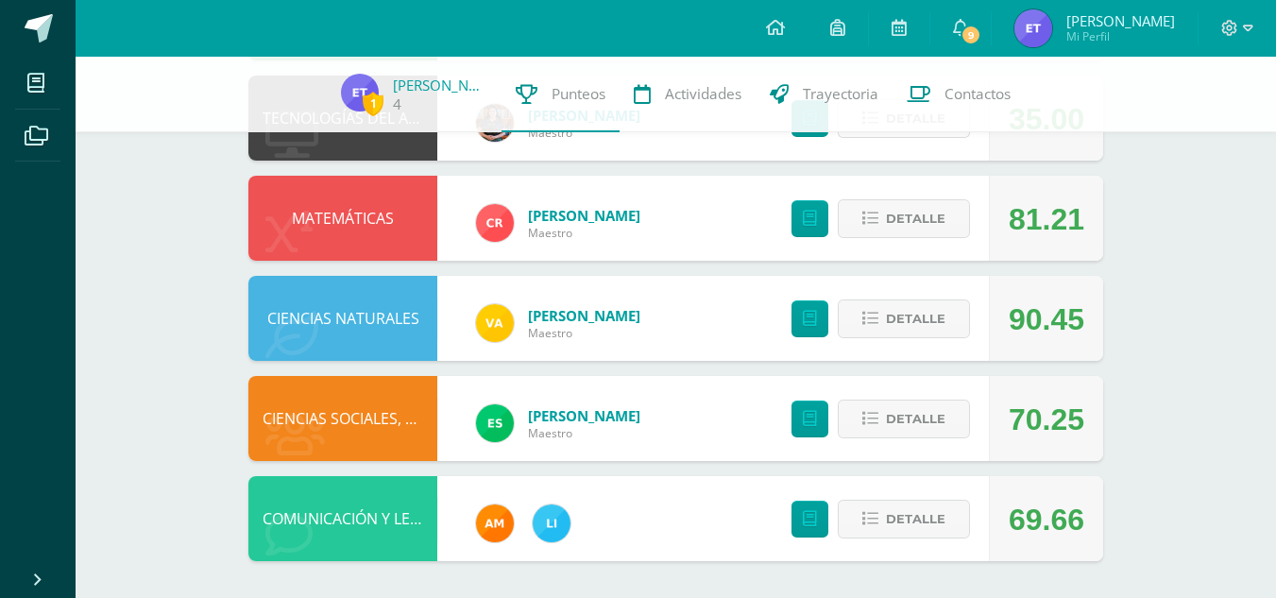
scroll to position [723, 0]
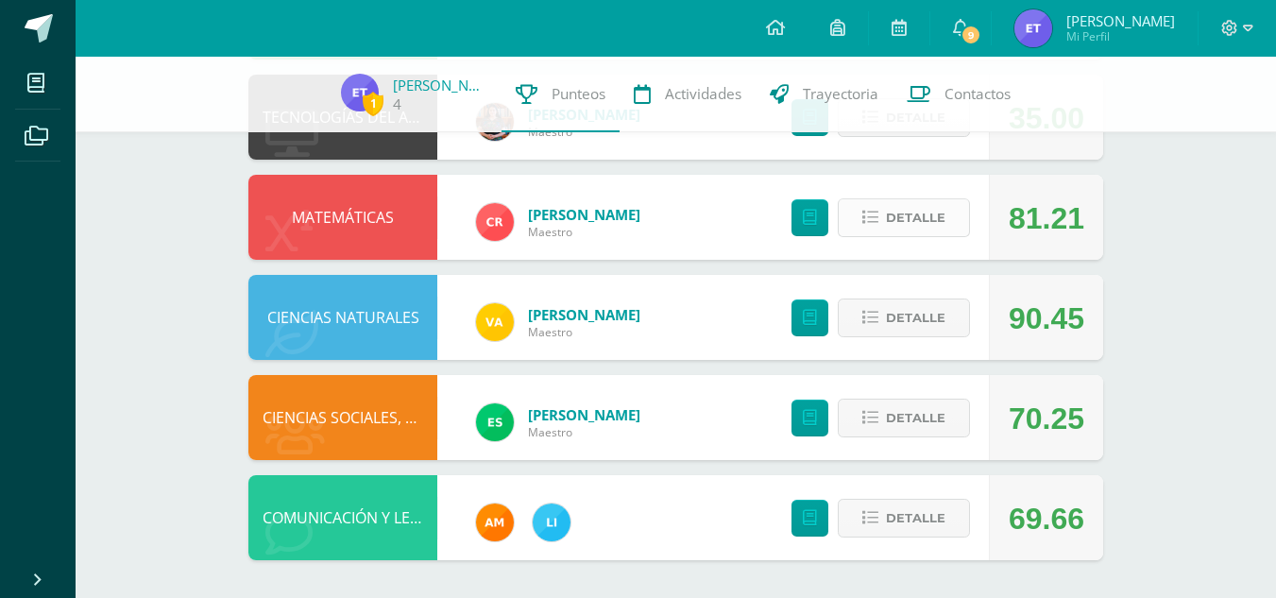
click at [857, 215] on button "Detalle" at bounding box center [903, 217] width 132 height 39
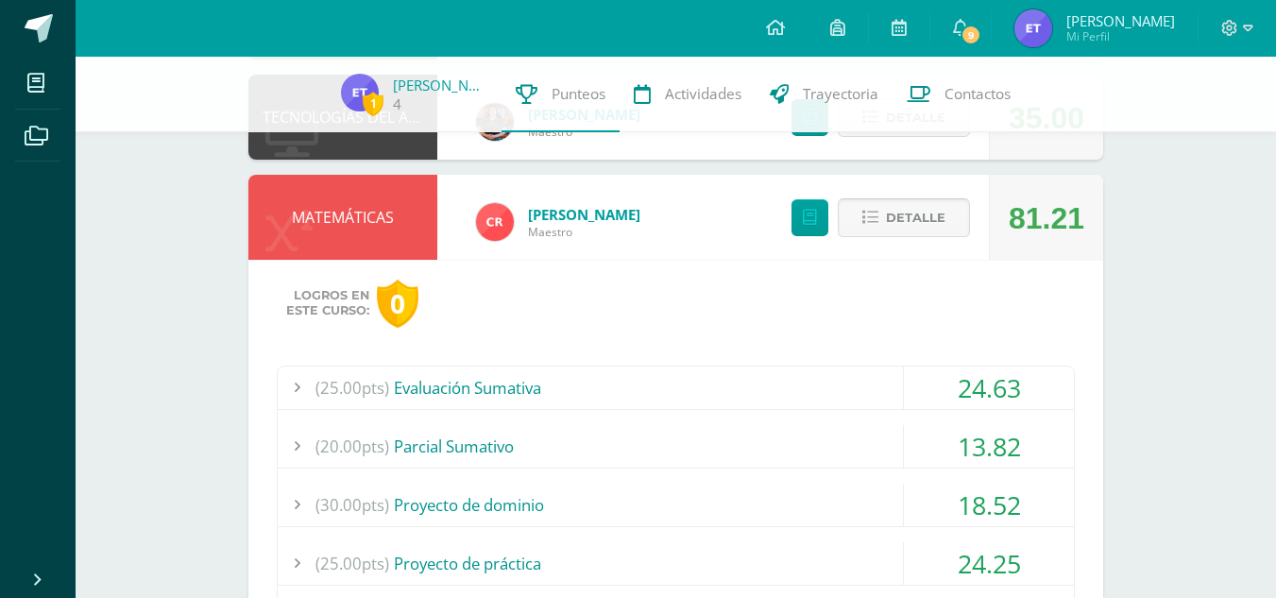
click at [857, 215] on button "Detalle" at bounding box center [903, 217] width 132 height 39
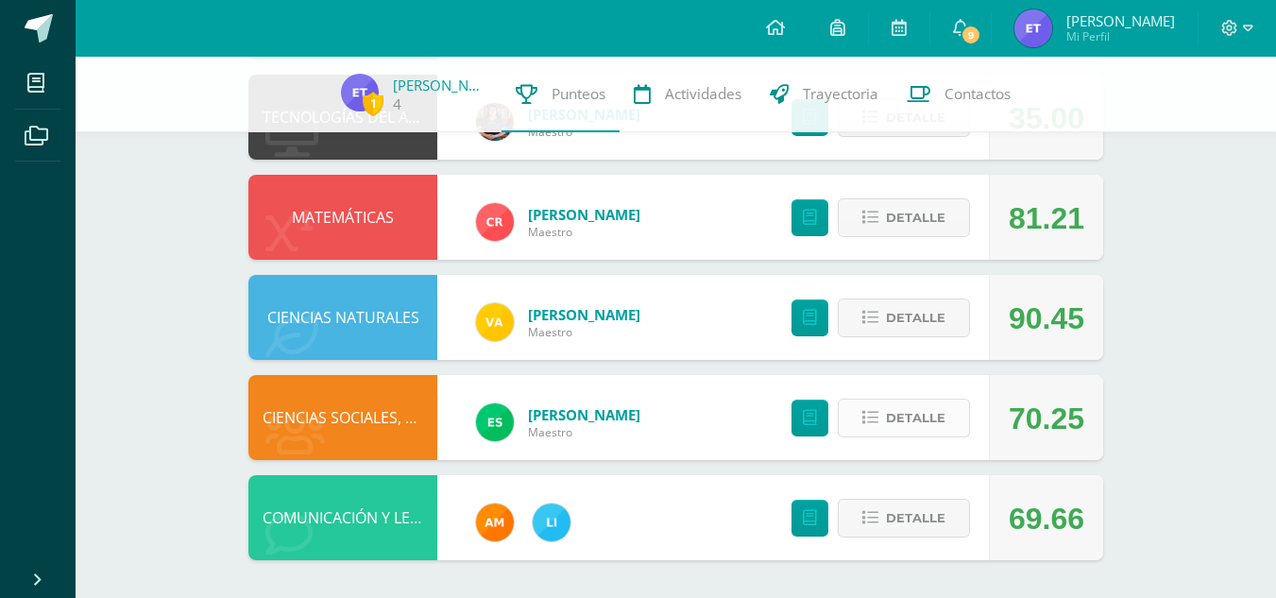
click at [869, 427] on button "Detalle" at bounding box center [903, 417] width 132 height 39
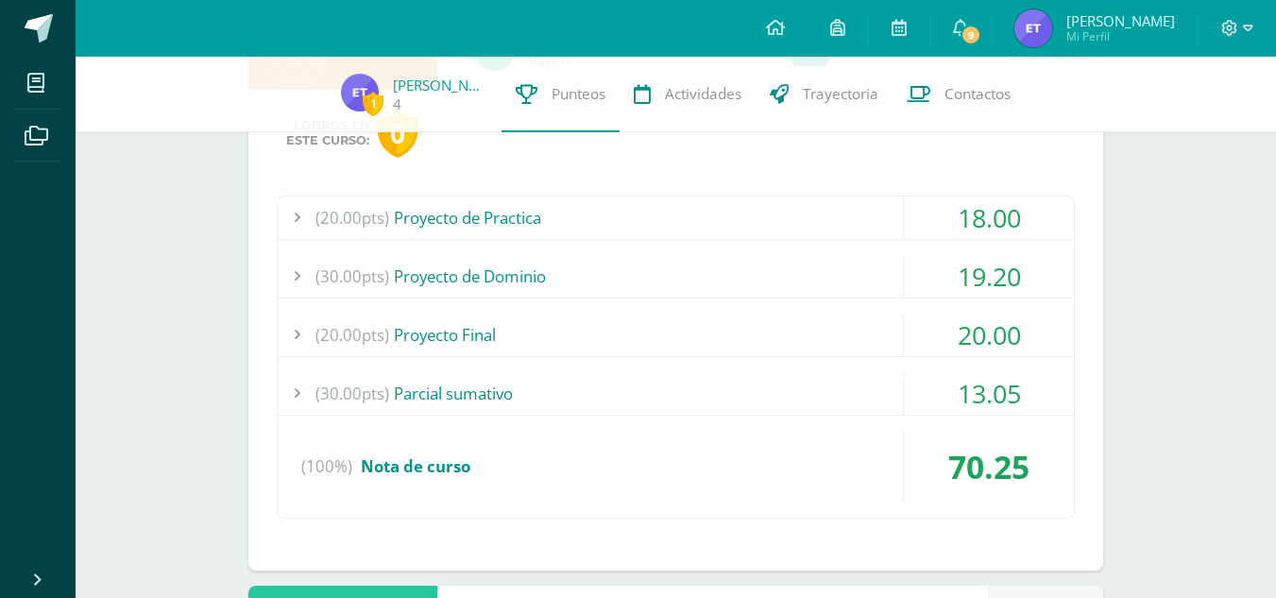
scroll to position [1101, 0]
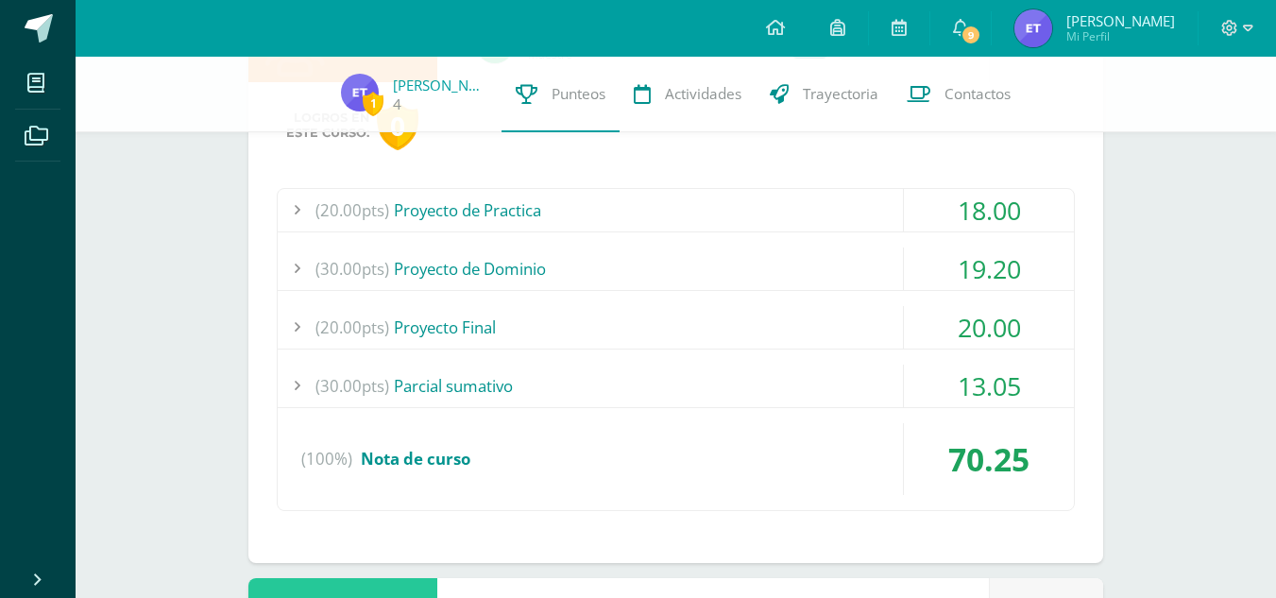
click at [815, 384] on div "(30.00pts) Parcial sumativo" at bounding box center [676, 385] width 796 height 42
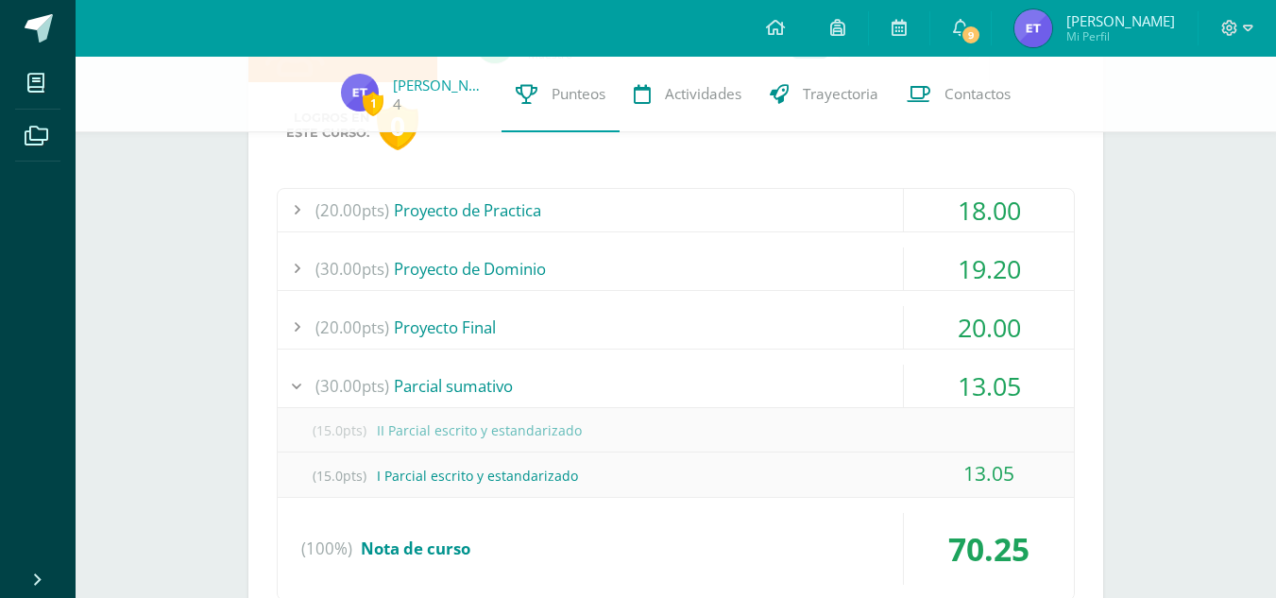
click at [815, 384] on div "(30.00pts) Parcial sumativo" at bounding box center [676, 385] width 796 height 42
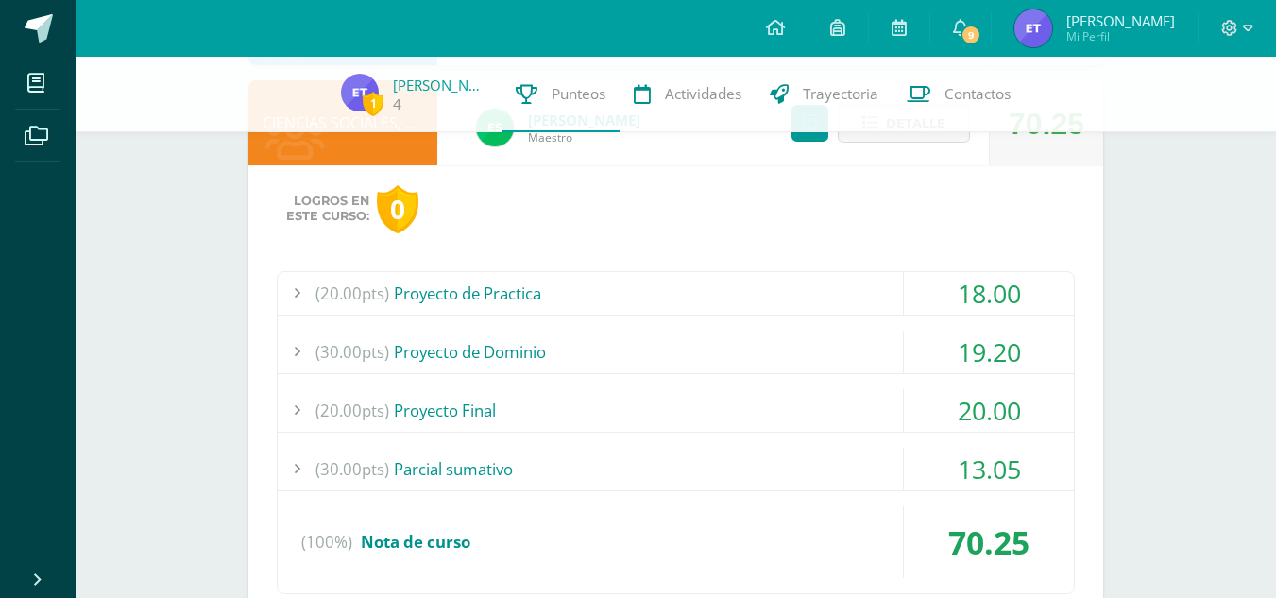
scroll to position [912, 0]
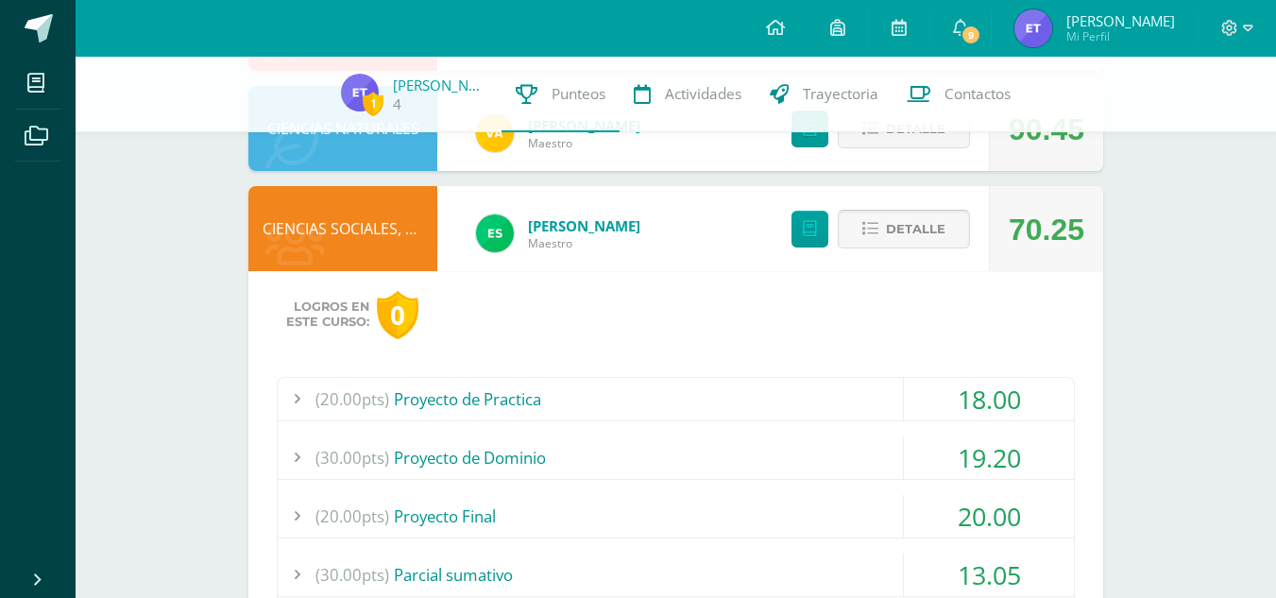
click at [863, 217] on button "Detalle" at bounding box center [903, 229] width 132 height 39
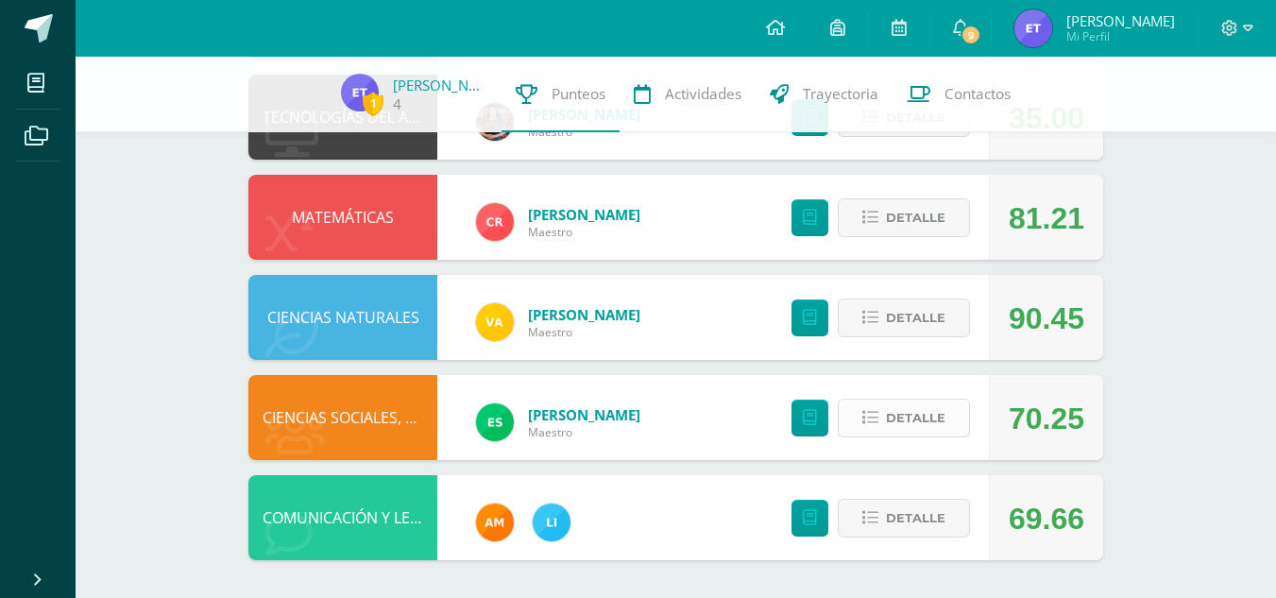
scroll to position [723, 0]
click at [870, 520] on icon at bounding box center [870, 518] width 16 height 16
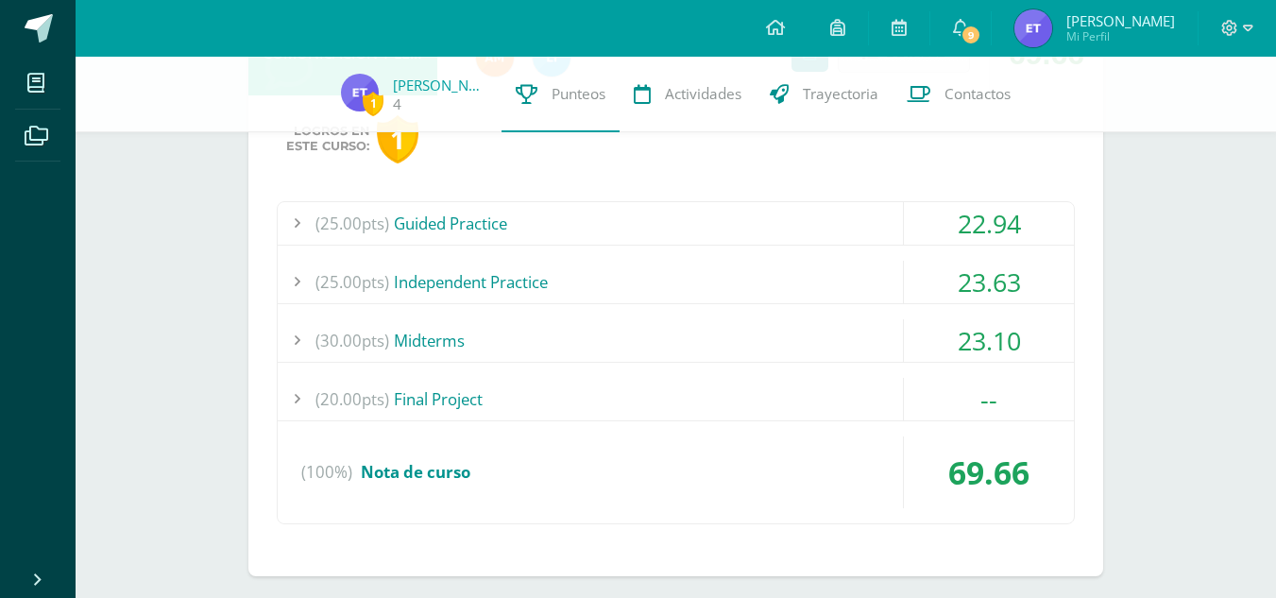
scroll to position [1195, 0]
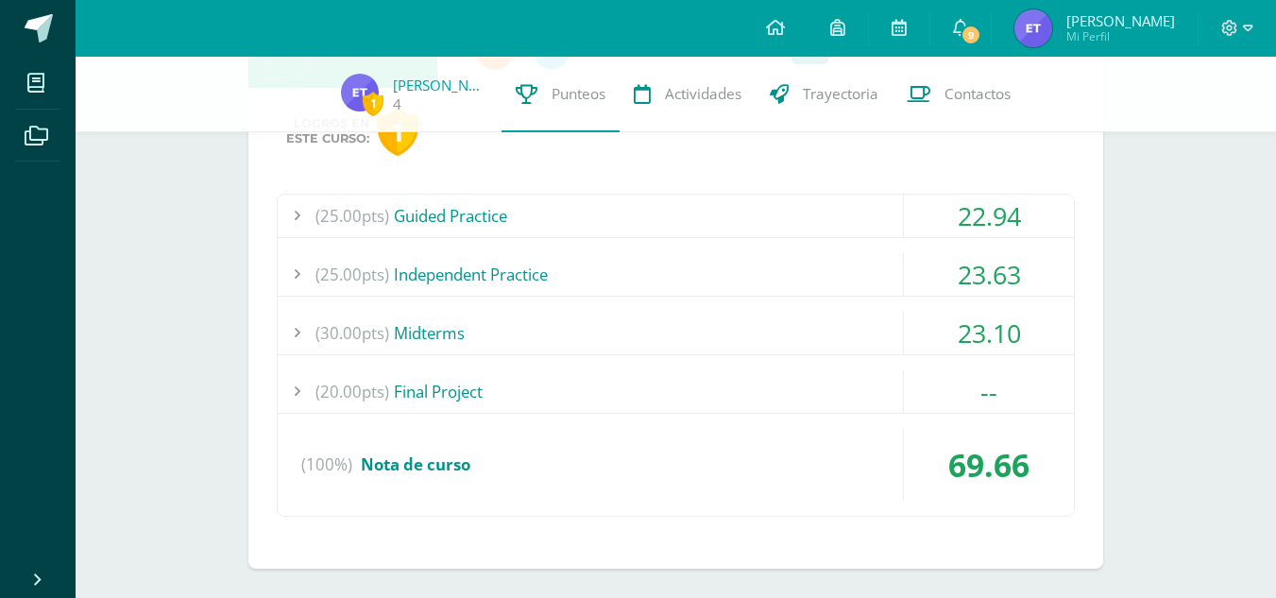
click at [341, 343] on span "(30.00pts)" at bounding box center [352, 333] width 74 height 42
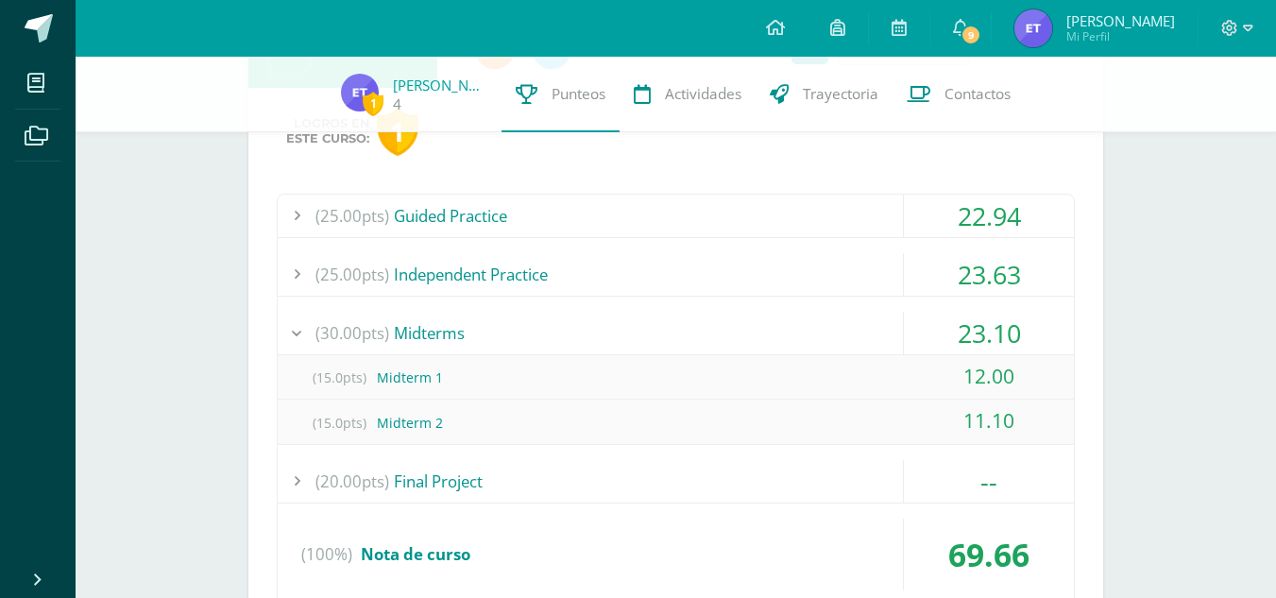
click at [341, 343] on span "(30.00pts)" at bounding box center [352, 333] width 74 height 42
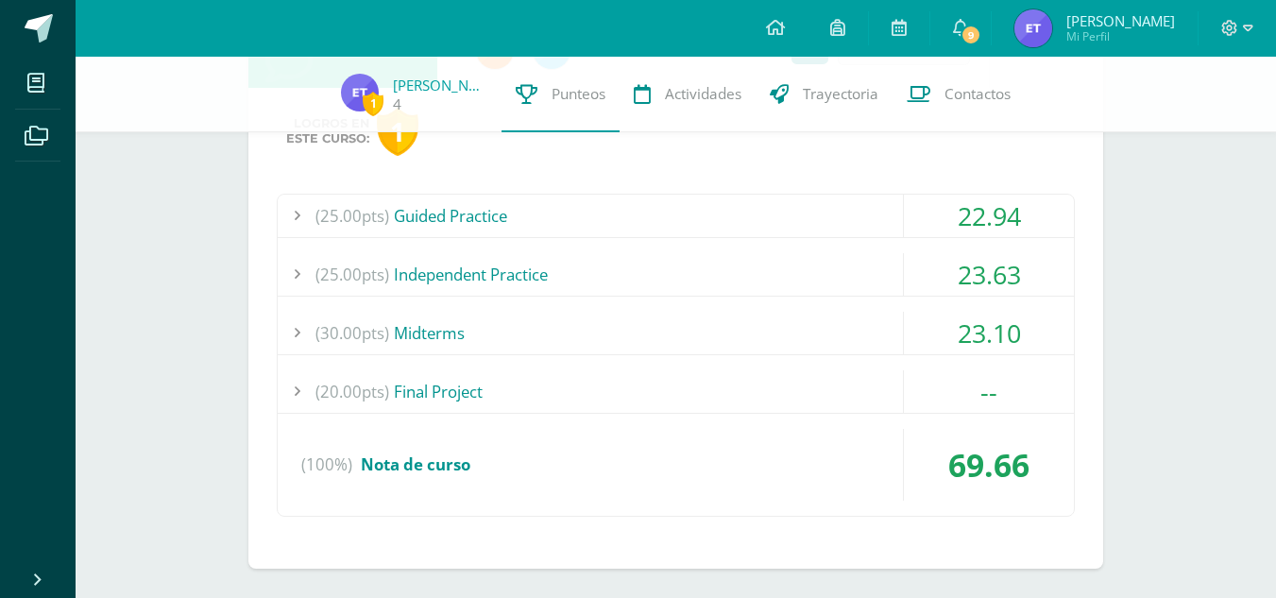
click at [341, 343] on span "(30.00pts)" at bounding box center [352, 333] width 74 height 42
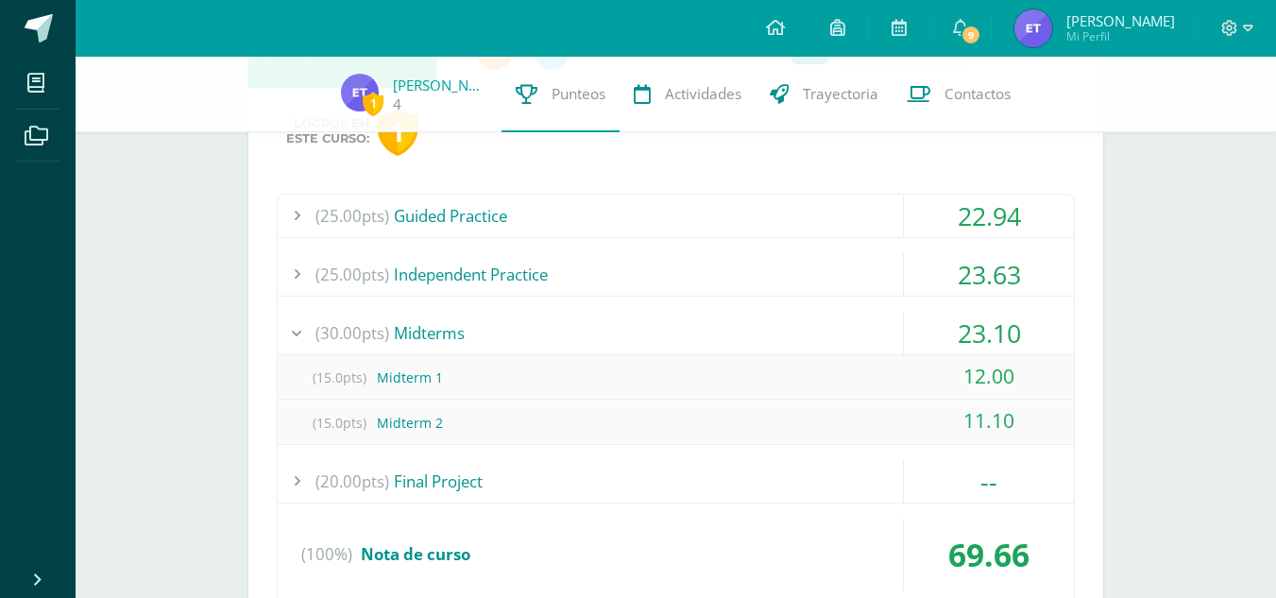
click at [341, 343] on span "(30.00pts)" at bounding box center [352, 333] width 74 height 42
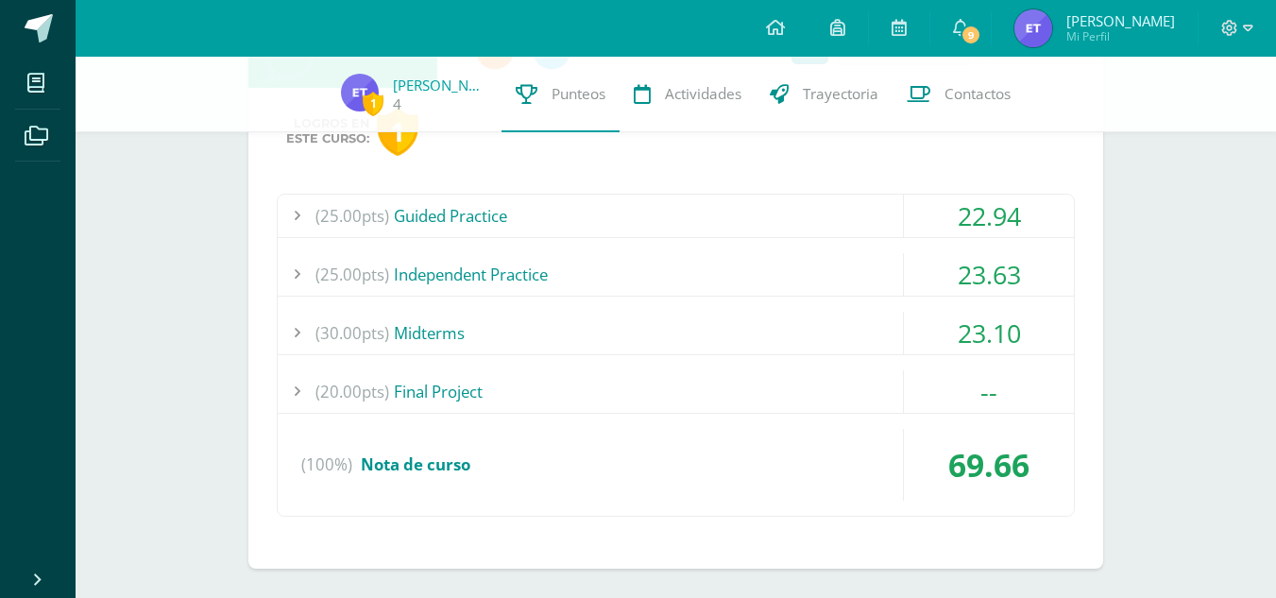
click at [379, 279] on span "(25.00pts)" at bounding box center [352, 274] width 74 height 42
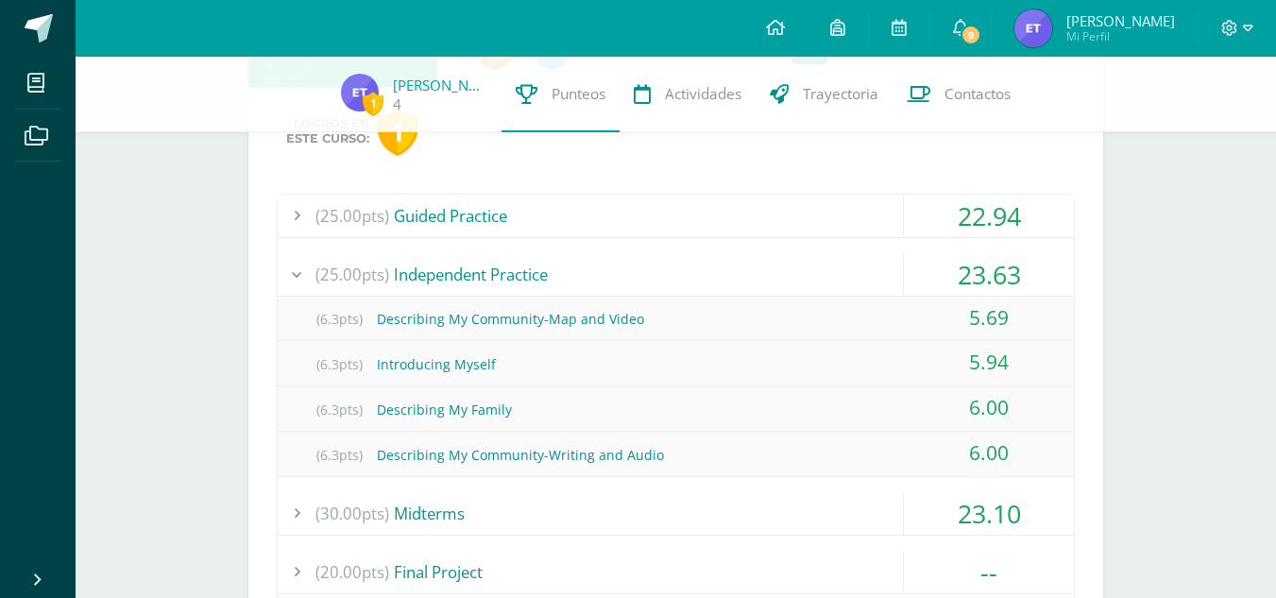
click at [379, 277] on span "(25.00pts)" at bounding box center [352, 274] width 74 height 42
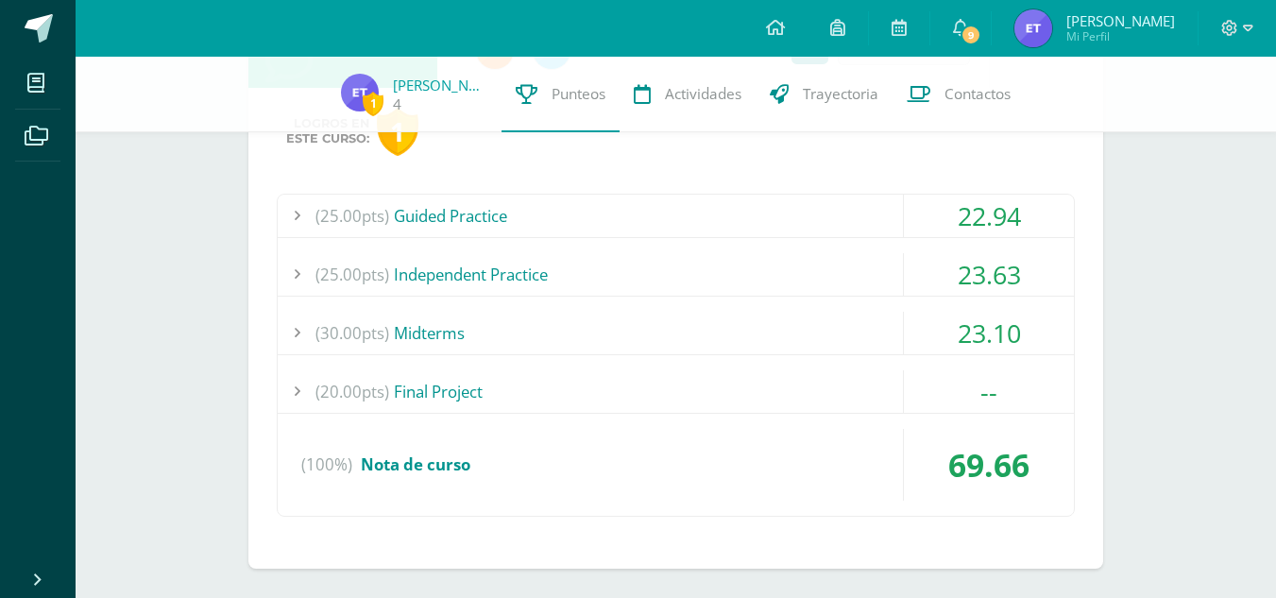
click at [366, 233] on span "(25.00pts)" at bounding box center [352, 215] width 74 height 42
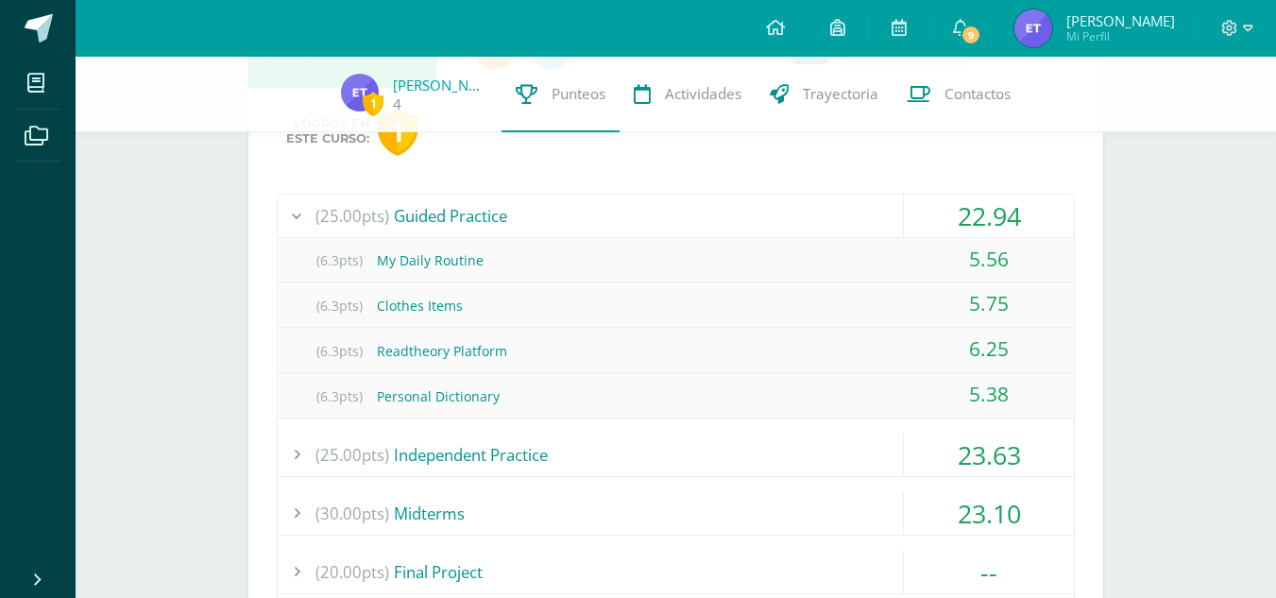
click at [369, 229] on span "(25.00pts)" at bounding box center [352, 215] width 74 height 42
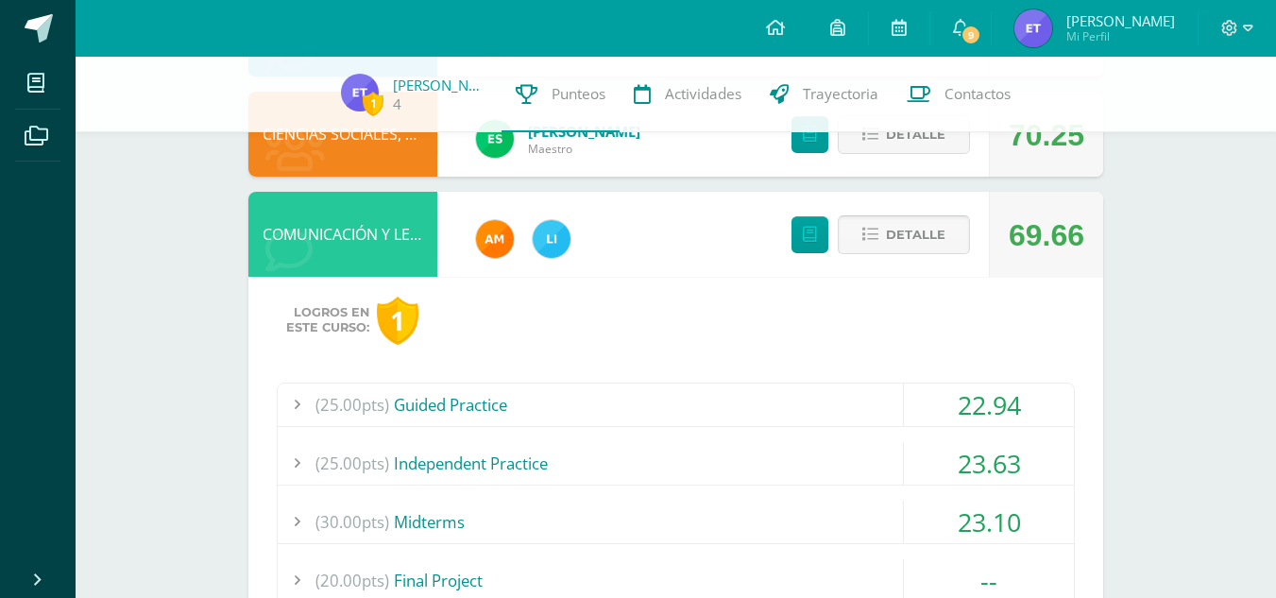
click at [860, 231] on button "Detalle" at bounding box center [903, 234] width 132 height 39
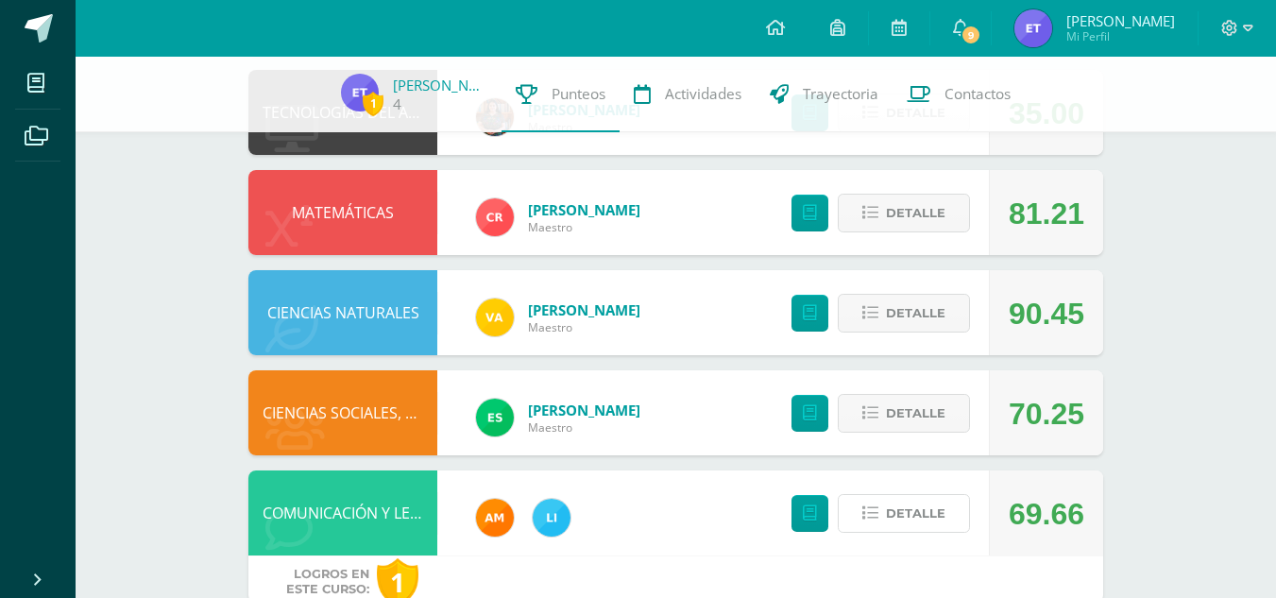
scroll to position [723, 0]
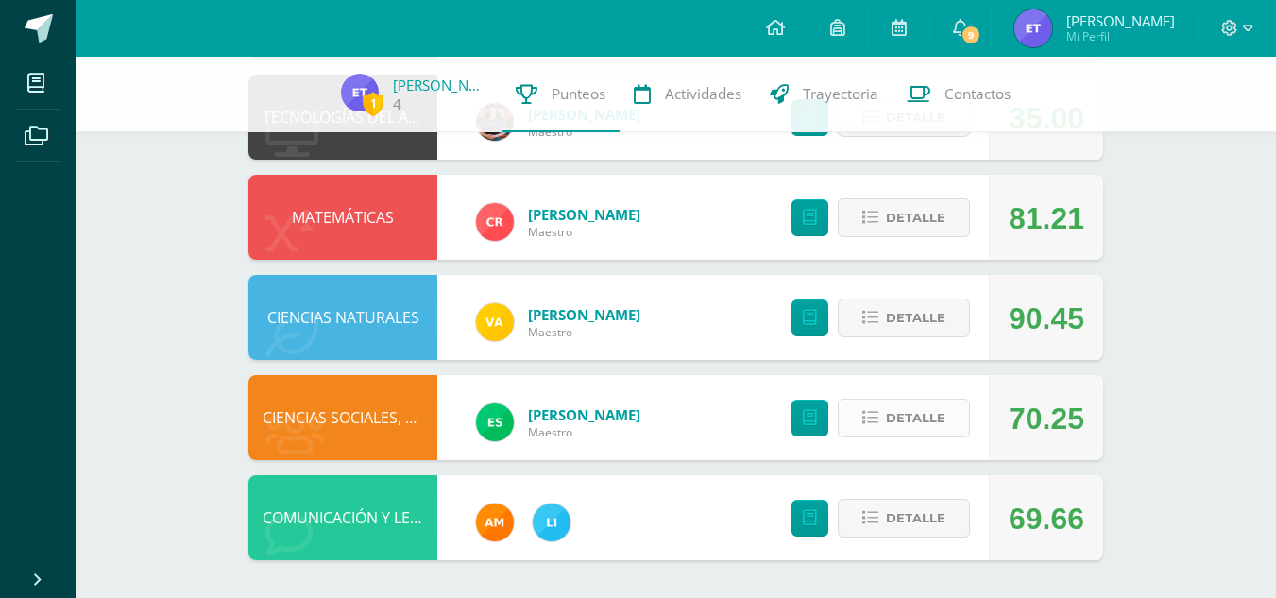
click at [872, 407] on button "Detalle" at bounding box center [903, 417] width 132 height 39
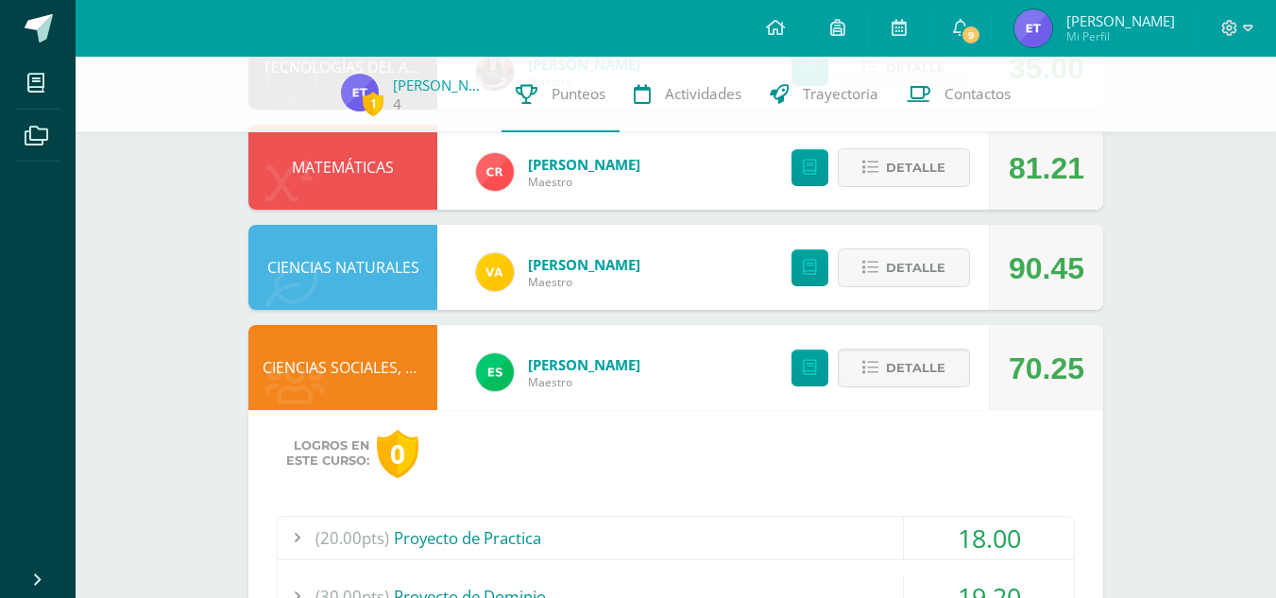
scroll to position [818, 0]
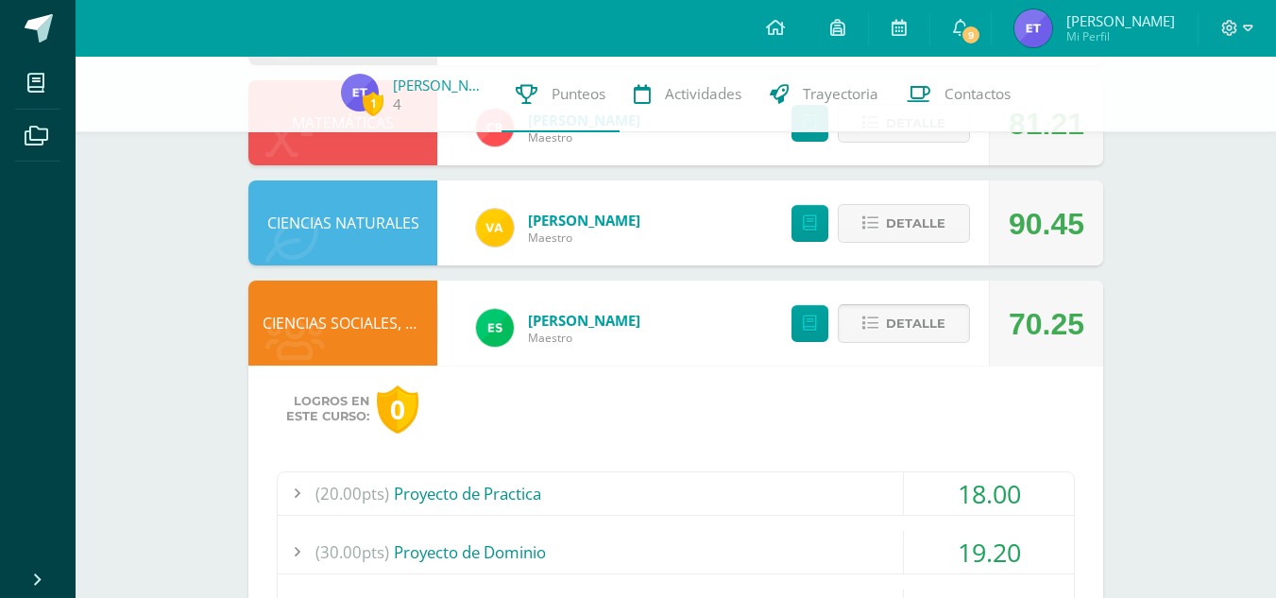
click at [855, 322] on button "Detalle" at bounding box center [903, 323] width 132 height 39
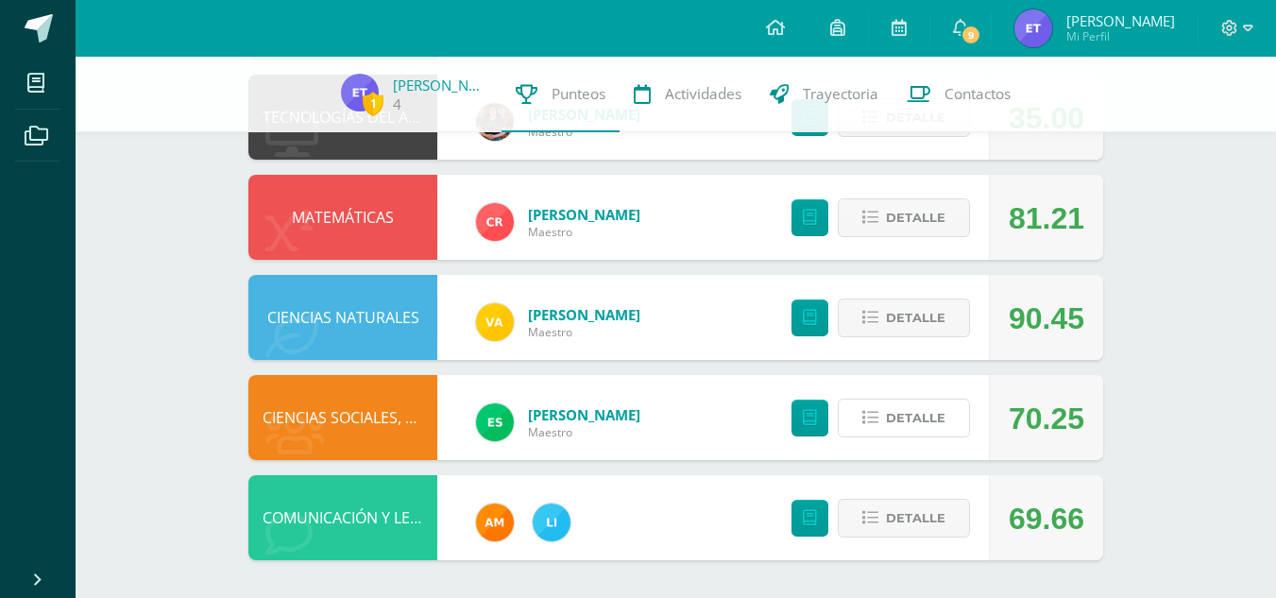
scroll to position [723, 0]
click at [854, 307] on button "Detalle" at bounding box center [903, 317] width 132 height 39
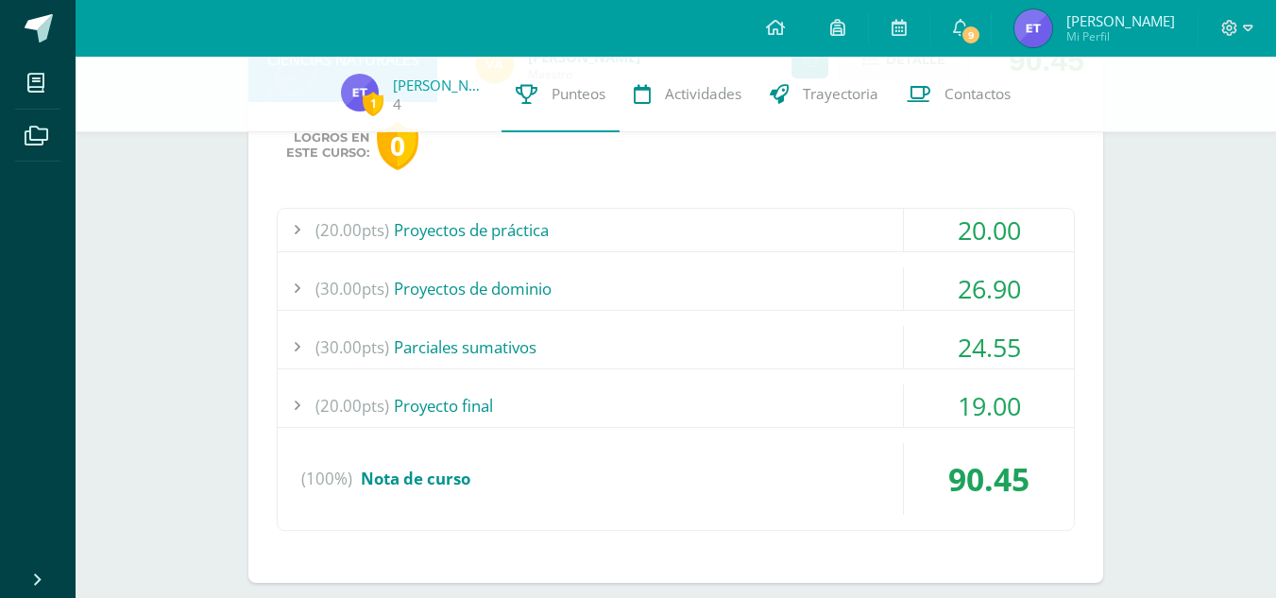
scroll to position [1006, 0]
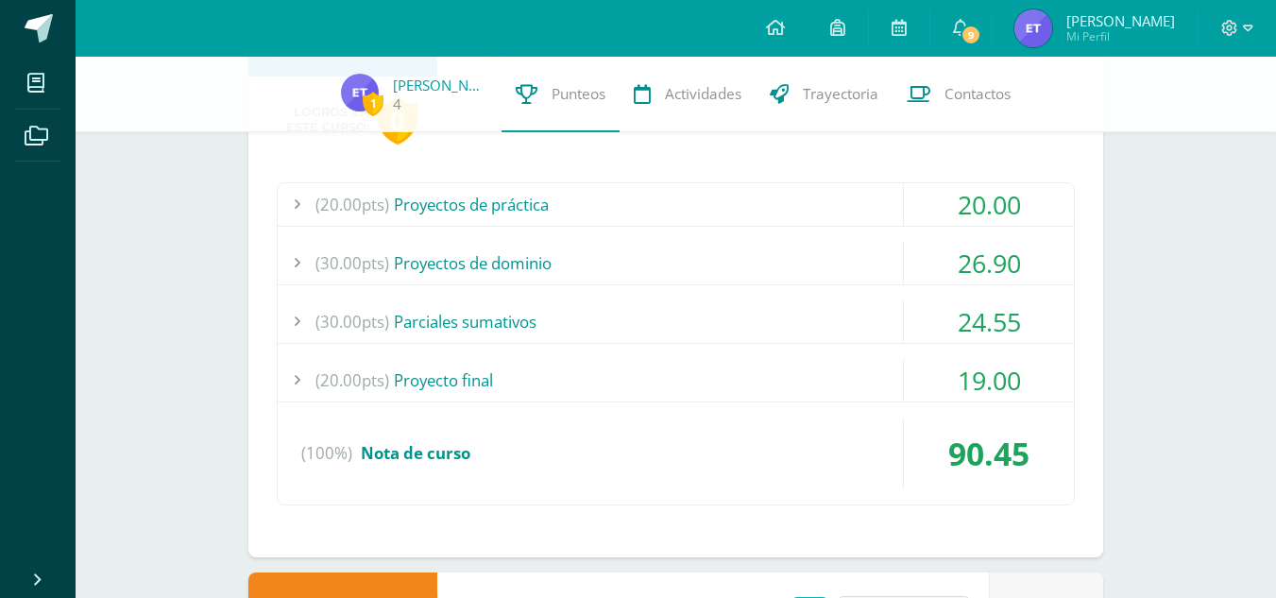
click at [555, 207] on div "(20.00pts) Proyectos de práctica" at bounding box center [676, 204] width 796 height 42
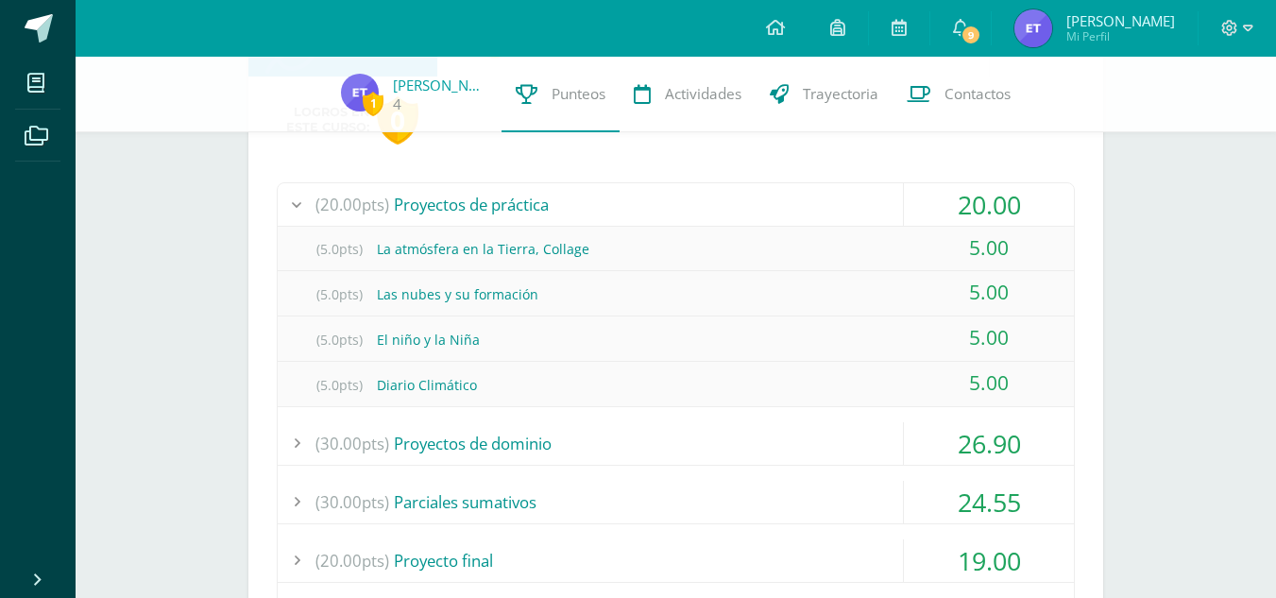
click at [555, 207] on div "(20.00pts) Proyectos de práctica" at bounding box center [676, 204] width 796 height 42
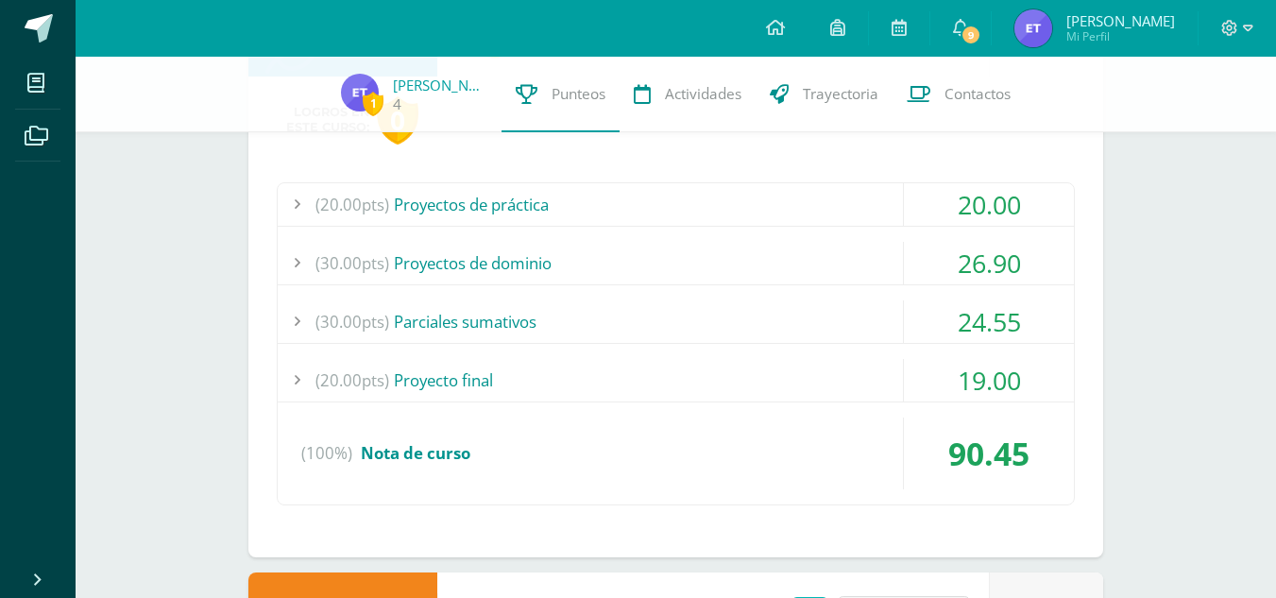
click at [558, 270] on div "(30.00pts) Proyectos de dominio" at bounding box center [676, 263] width 796 height 42
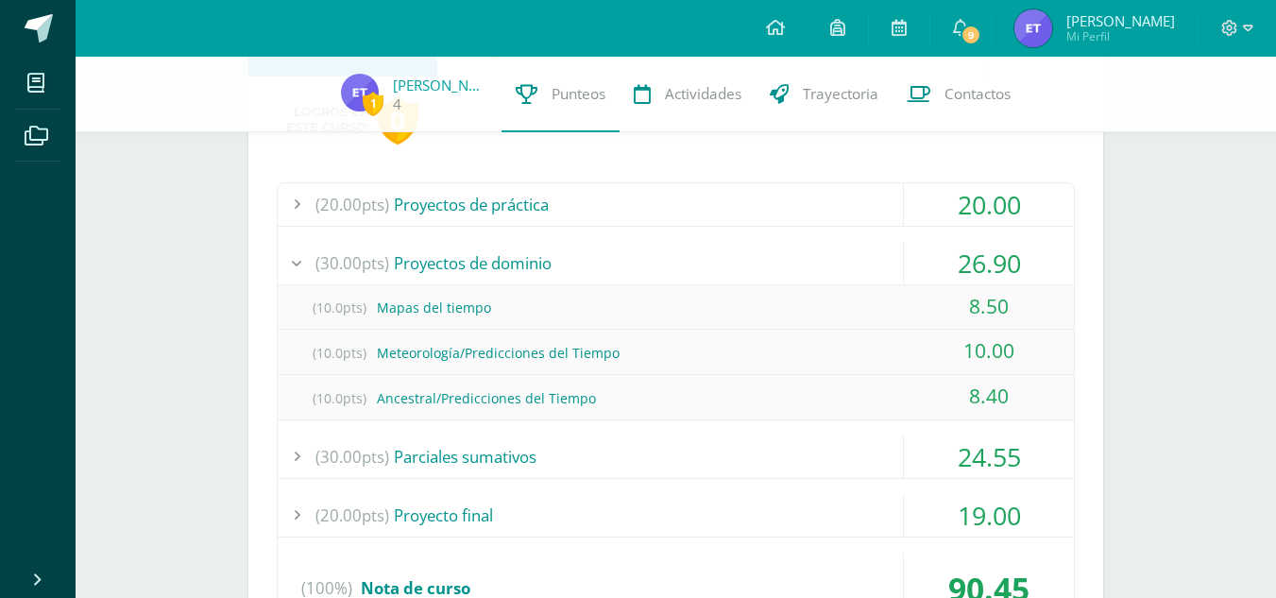
click at [558, 270] on div "(30.00pts) Proyectos de dominio" at bounding box center [676, 263] width 796 height 42
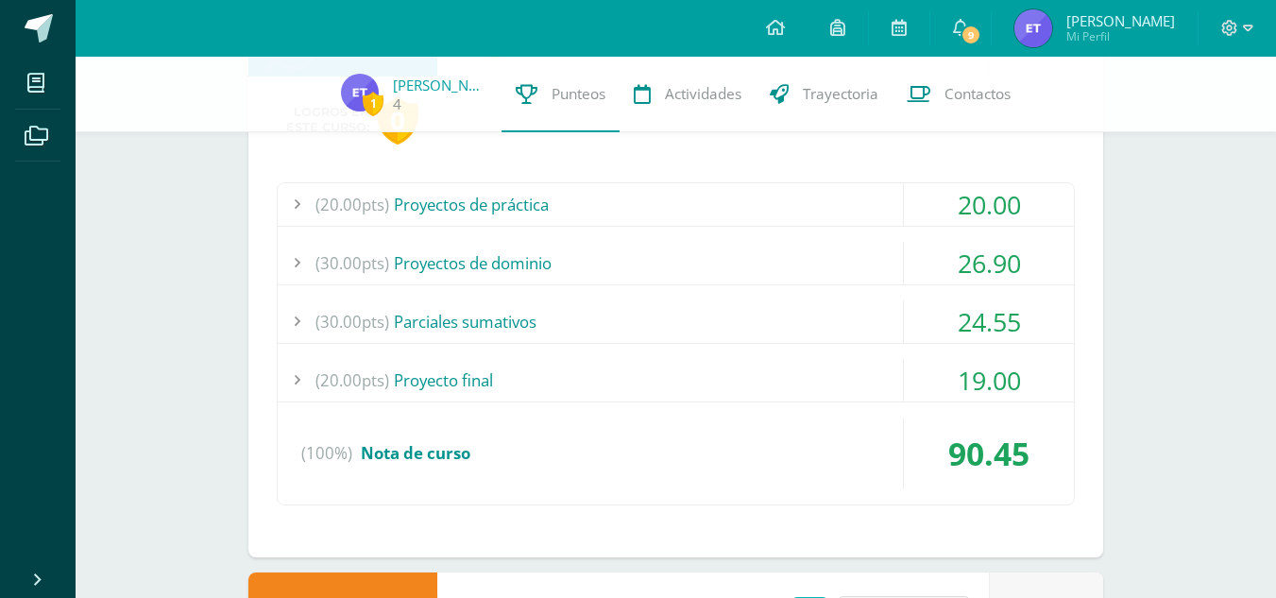
click at [560, 281] on div "(30.00pts) Proyectos de dominio" at bounding box center [676, 263] width 796 height 42
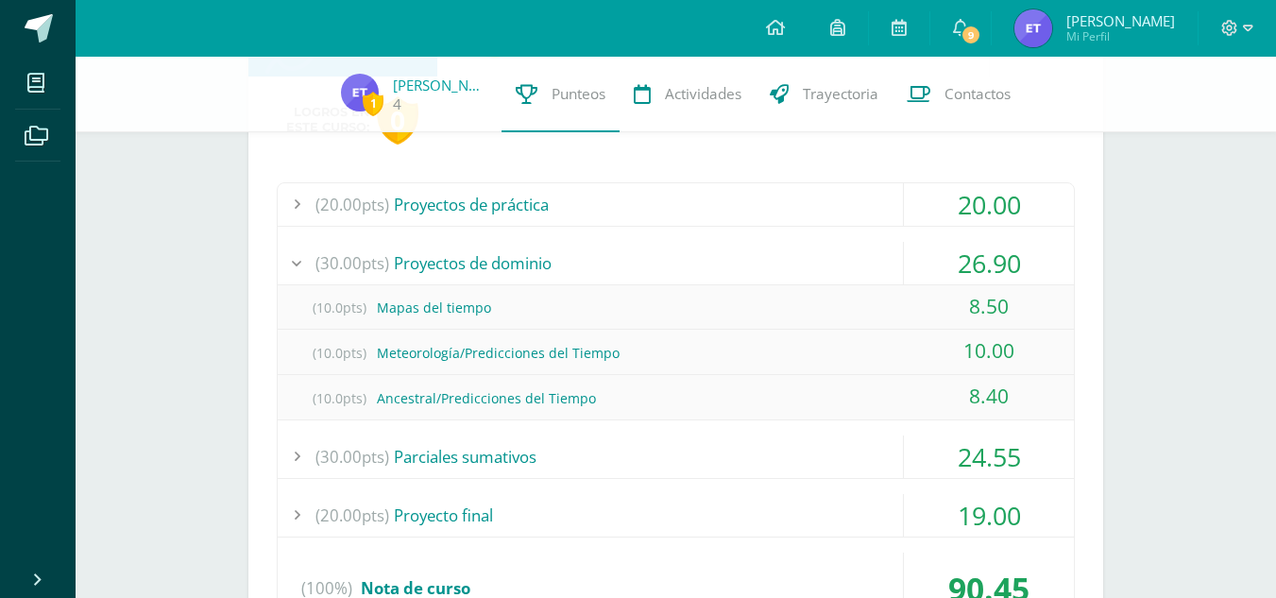
click at [600, 260] on div "(30.00pts) Proyectos de dominio" at bounding box center [676, 263] width 796 height 42
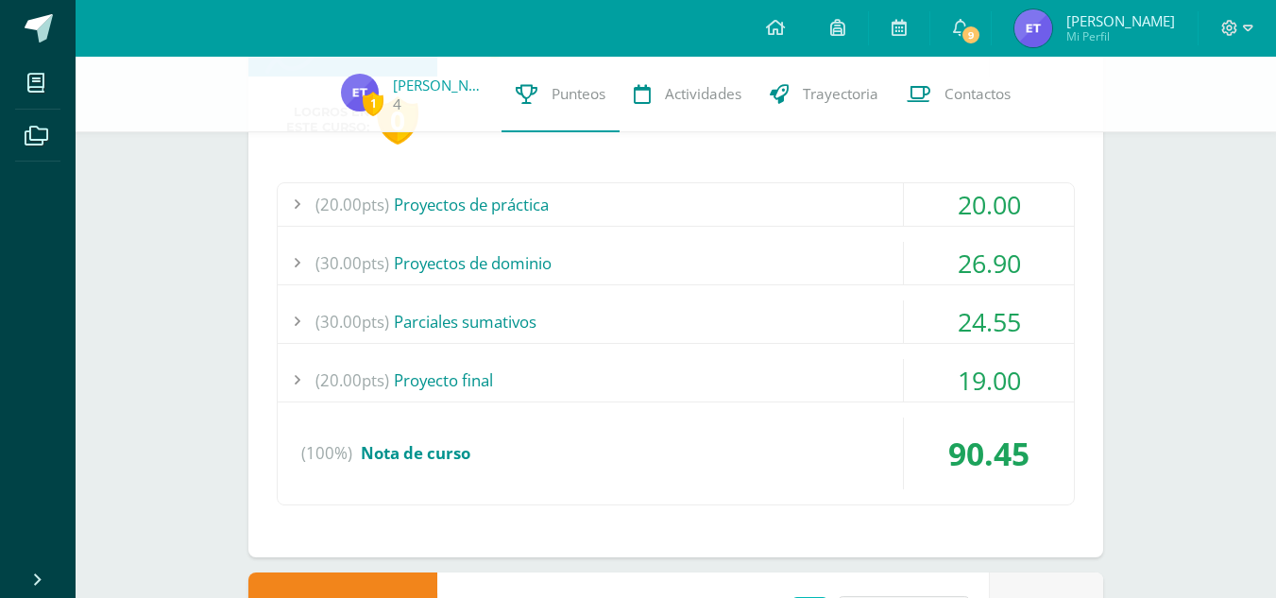
click at [594, 314] on div "(30.00pts) Parciales sumativos" at bounding box center [676, 321] width 796 height 42
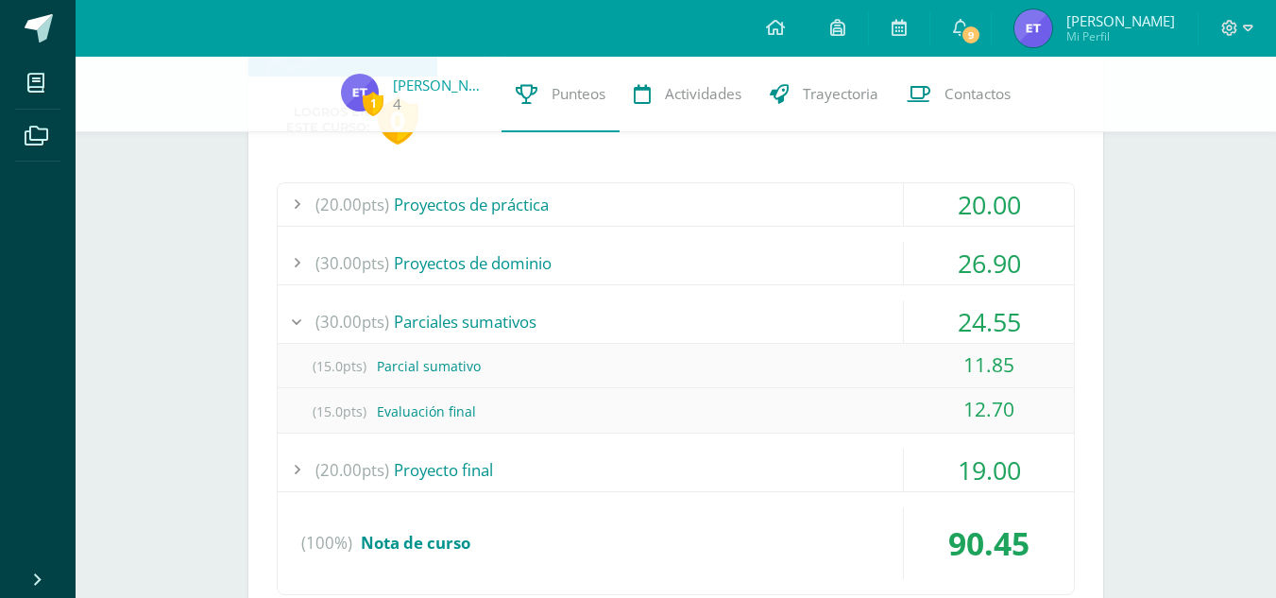
click at [594, 314] on div "(30.00pts) Parciales sumativos" at bounding box center [676, 321] width 796 height 42
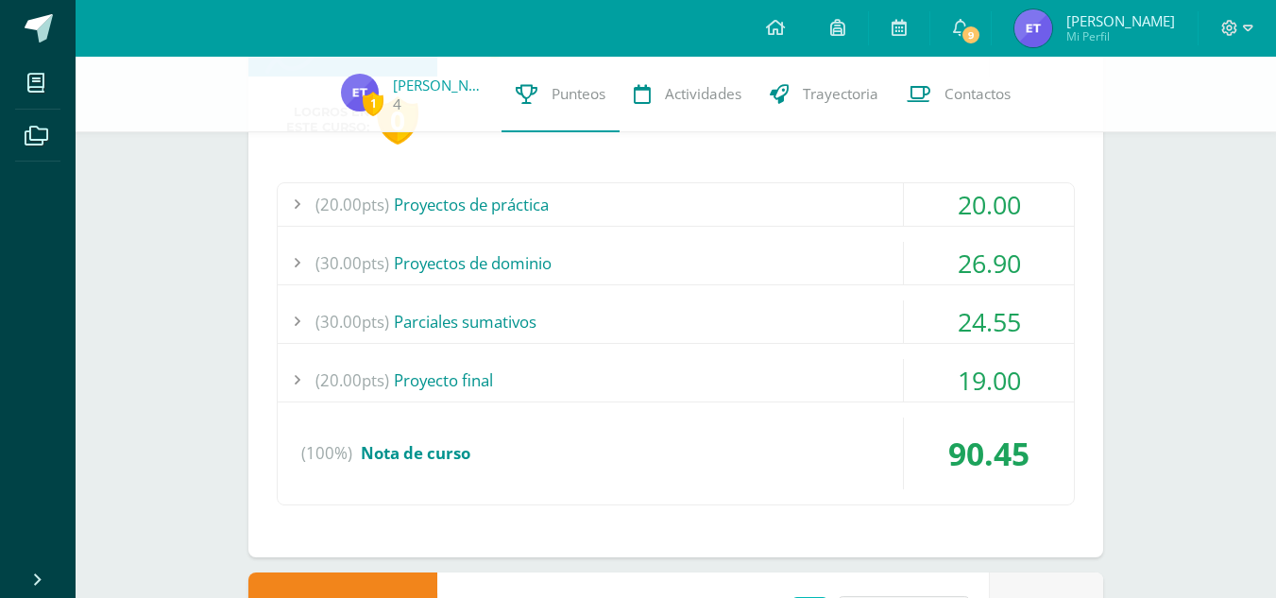
click at [634, 310] on div "(30.00pts) Parciales sumativos" at bounding box center [676, 321] width 796 height 42
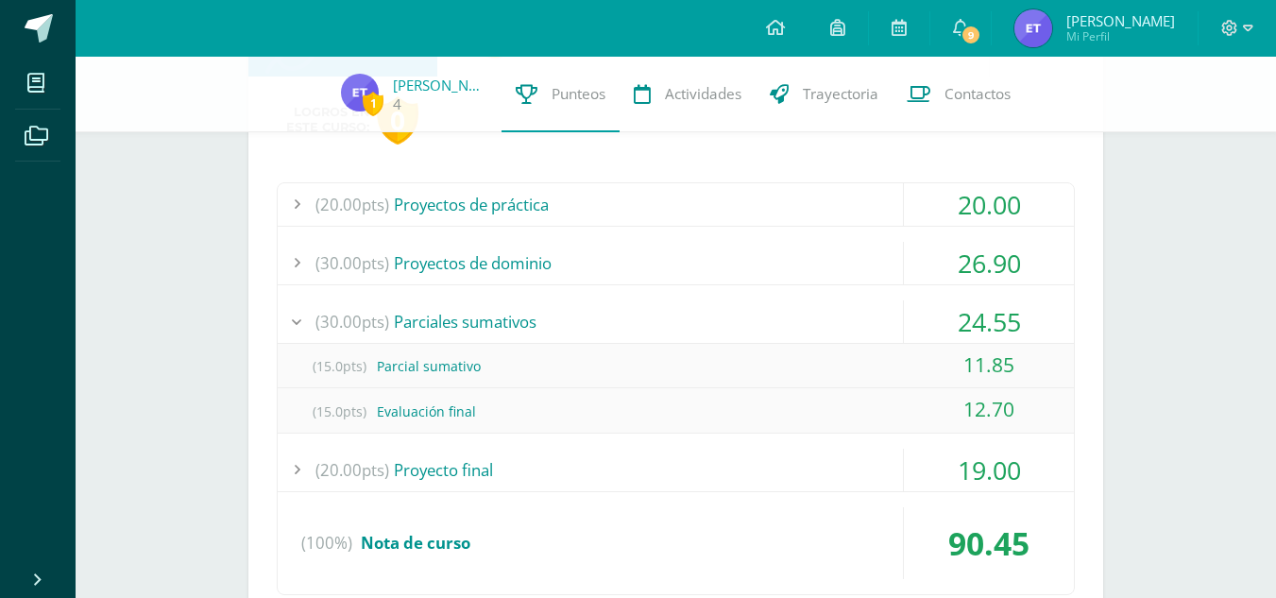
click at [634, 312] on div "(30.00pts) Parciales sumativos" at bounding box center [676, 321] width 796 height 42
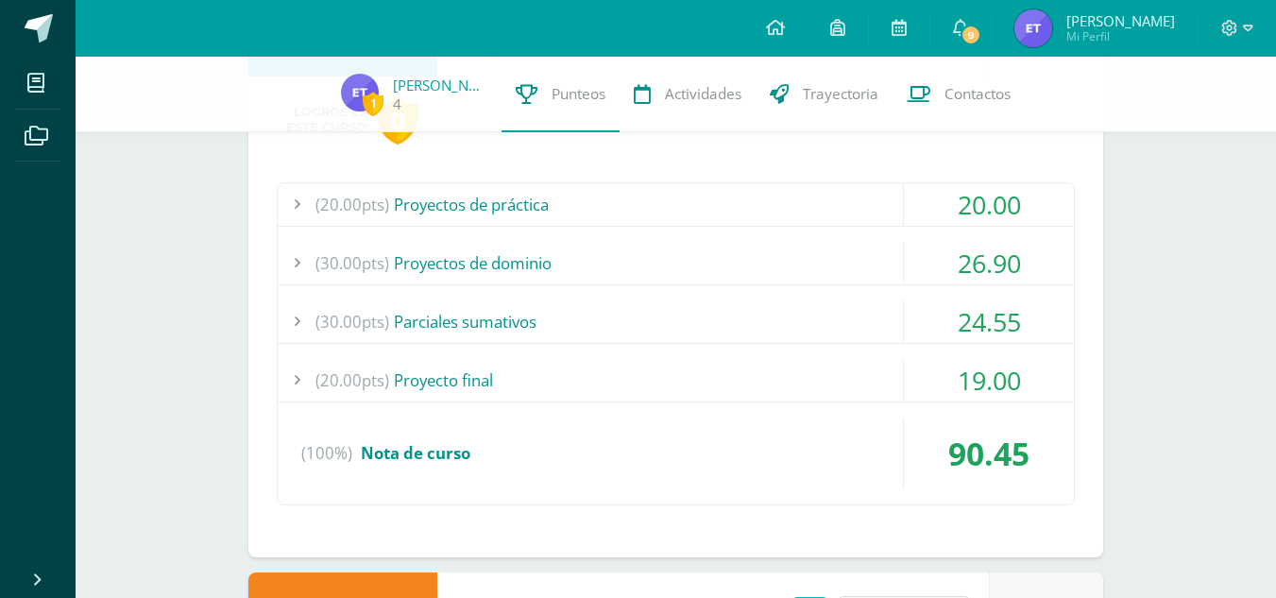
click at [615, 379] on div "(20.00pts) Proyecto final" at bounding box center [676, 380] width 796 height 42
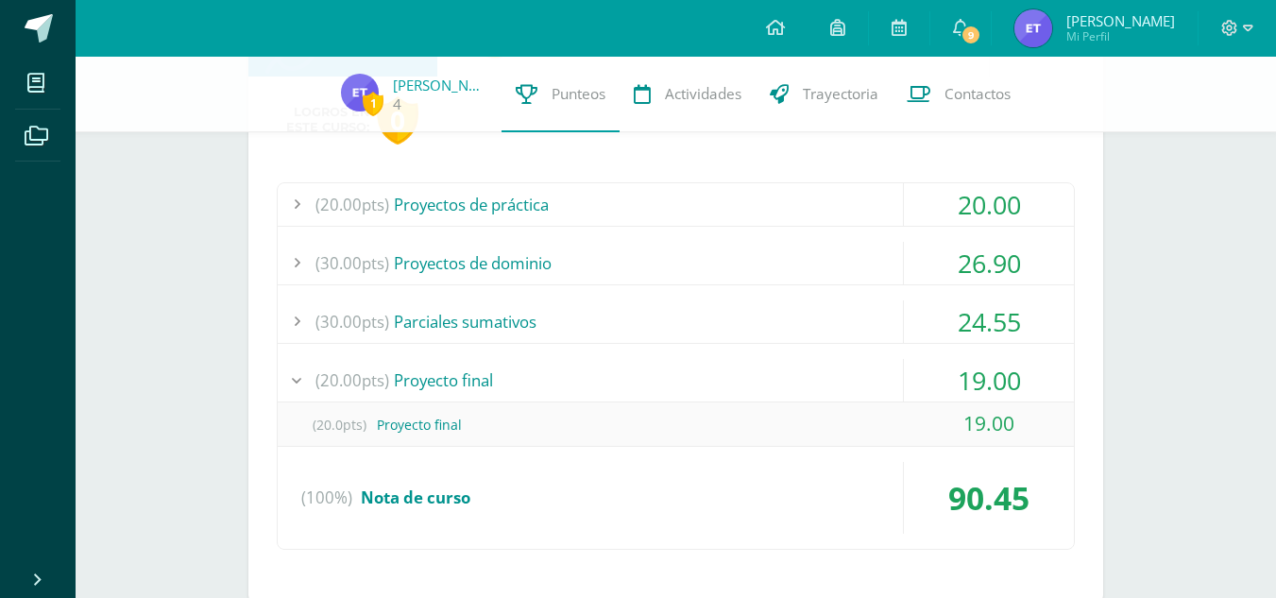
click at [615, 379] on div "(20.00pts) Proyecto final" at bounding box center [676, 380] width 796 height 42
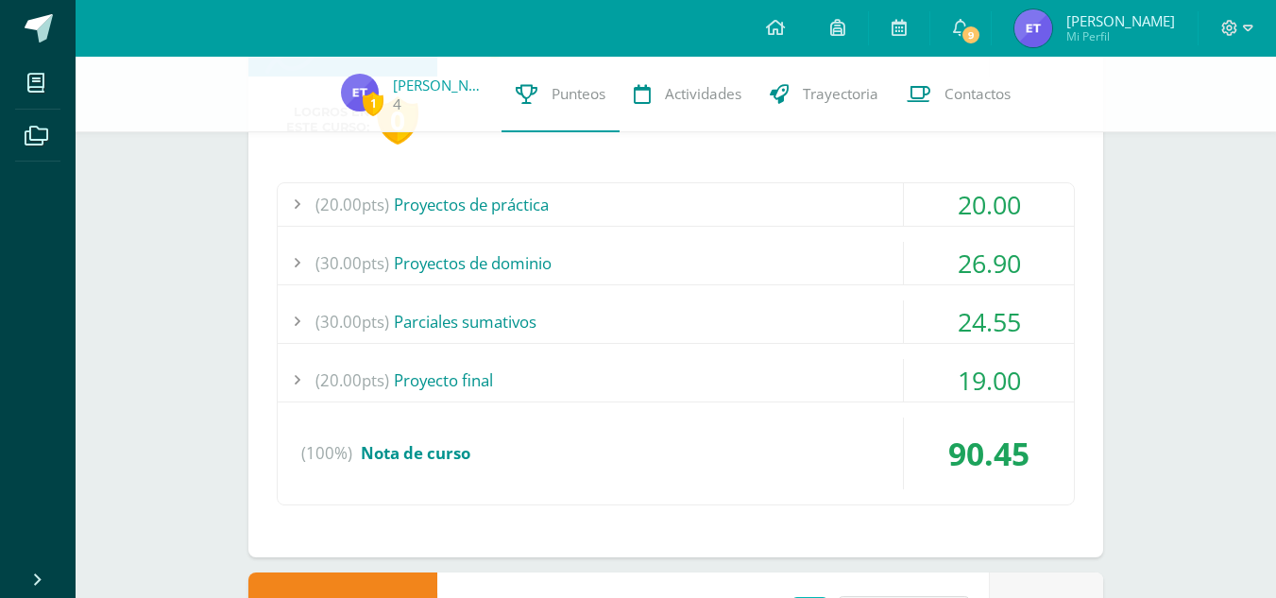
click at [654, 318] on div "(30.00pts) Parciales sumativos" at bounding box center [676, 321] width 796 height 42
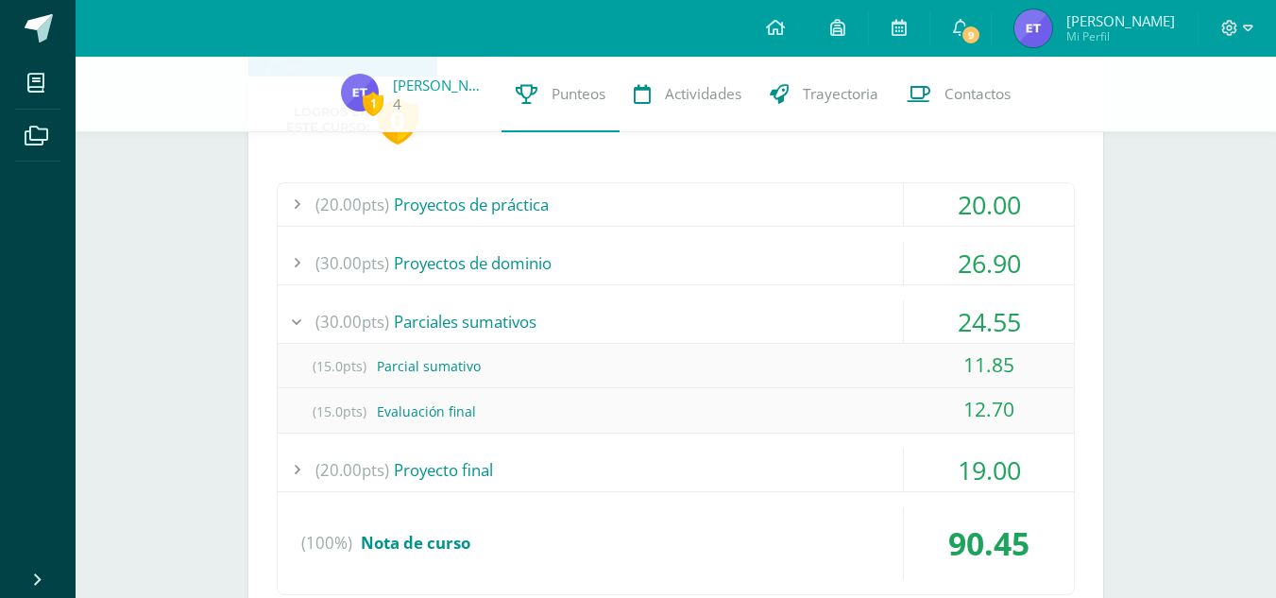
click at [654, 318] on div "(30.00pts) Parciales sumativos" at bounding box center [676, 321] width 796 height 42
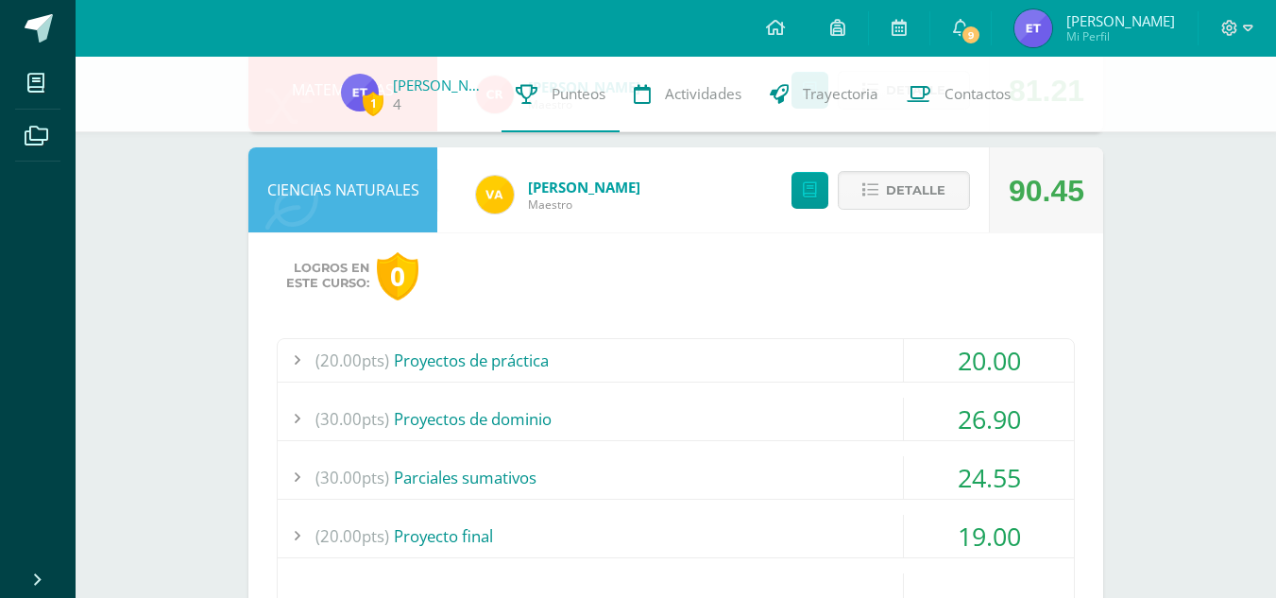
scroll to position [818, 0]
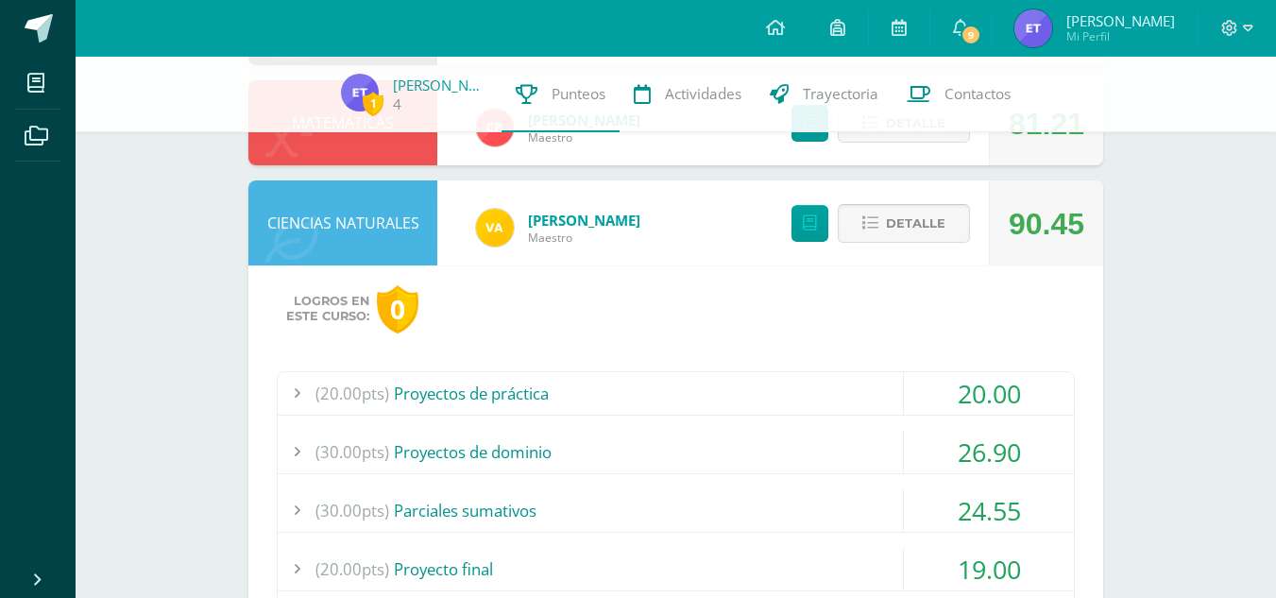
click at [868, 221] on icon at bounding box center [870, 223] width 16 height 16
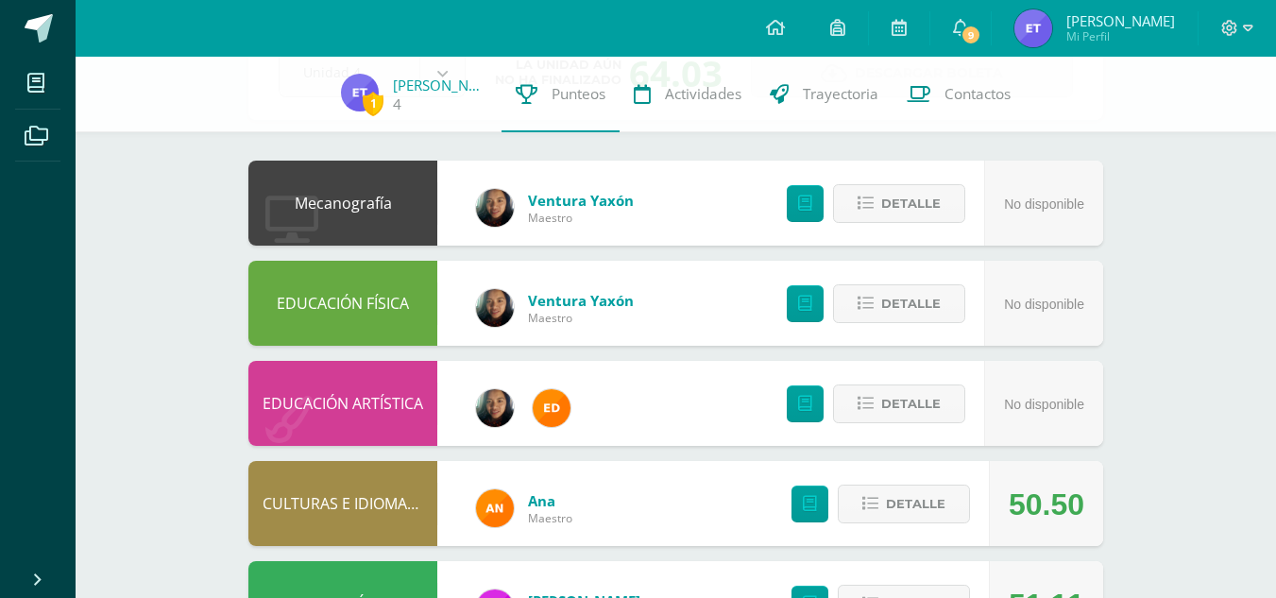
scroll to position [0, 0]
